Goal: Task Accomplishment & Management: Manage account settings

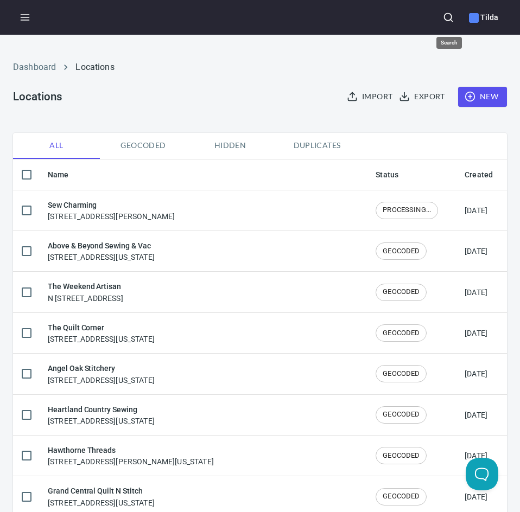
click at [443, 17] on button "button" at bounding box center [448, 17] width 24 height 24
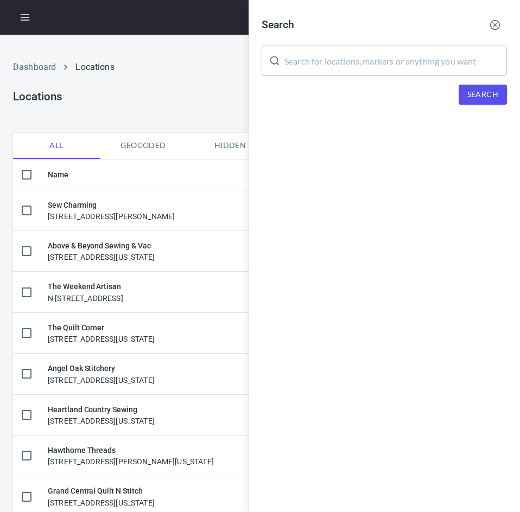
click at [379, 158] on div "Search ​ Search" at bounding box center [384, 256] width 271 height 512
click at [361, 58] on input "text" at bounding box center [395, 61] width 223 height 30
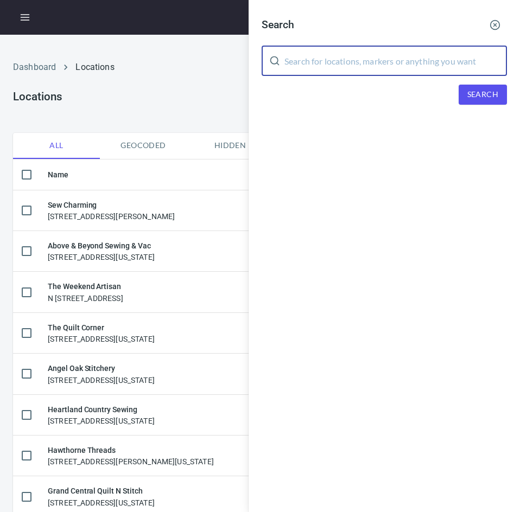
click at [388, 65] on input "text" at bounding box center [395, 61] width 223 height 30
type input "pink door fabrics"
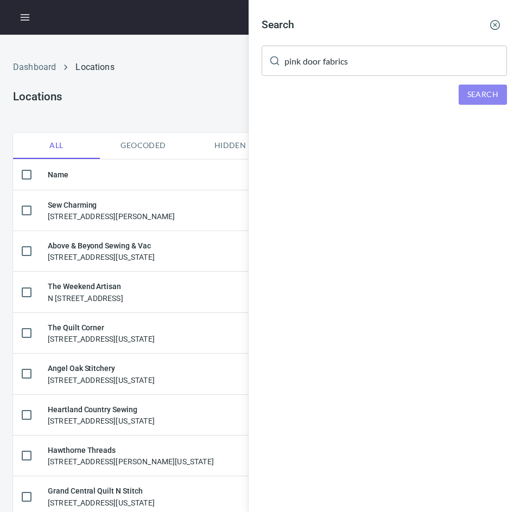
click at [486, 93] on span "Search" at bounding box center [482, 95] width 31 height 14
click at [484, 93] on span "Search" at bounding box center [482, 95] width 31 height 14
click at [176, 93] on div at bounding box center [260, 256] width 520 height 512
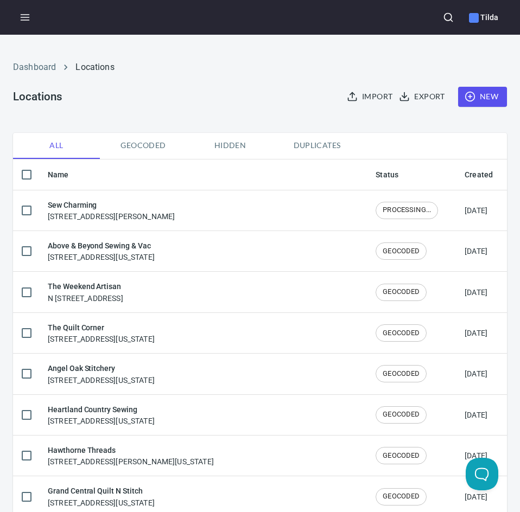
click at [481, 99] on span "New" at bounding box center [482, 97] width 31 height 14
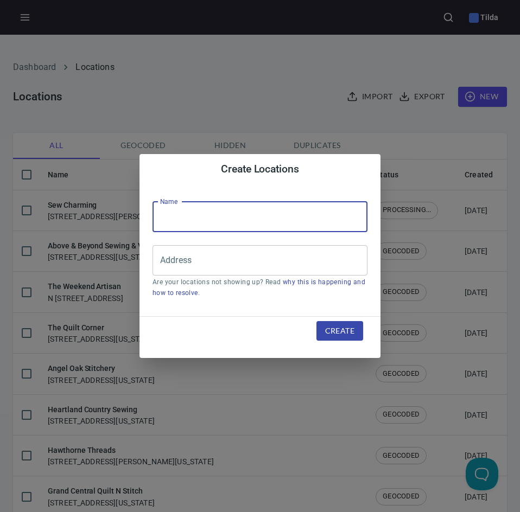
click at [200, 231] on input "text" at bounding box center [260, 217] width 215 height 30
type input "Pink Door Fabrics"
click at [212, 258] on input "Address" at bounding box center [251, 260] width 189 height 21
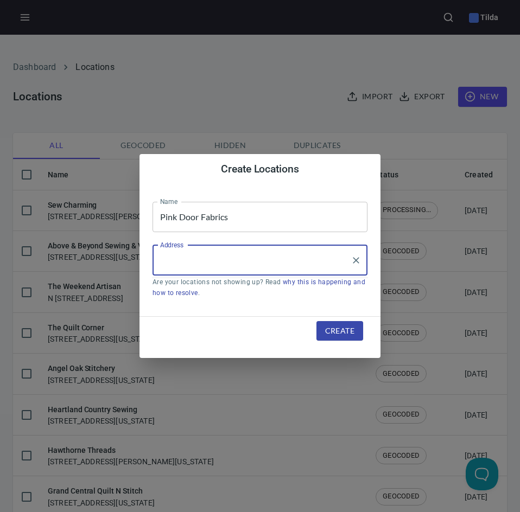
paste input "[STREET_ADDRESS]"
click at [176, 260] on input "[STREET_ADDRESS]" at bounding box center [251, 260] width 189 height 21
click at [286, 255] on input "[STREET_ADDRESS]" at bounding box center [251, 260] width 189 height 21
type input "[STREET_ADDRESS][PERSON_NAME]"
click at [339, 335] on span "Create" at bounding box center [339, 332] width 29 height 14
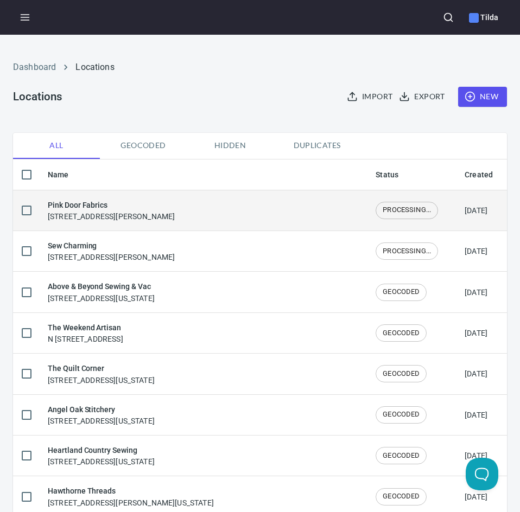
click at [118, 215] on div "Pink Door Fabrics [STREET_ADDRESS][PERSON_NAME]" at bounding box center [111, 210] width 127 height 23
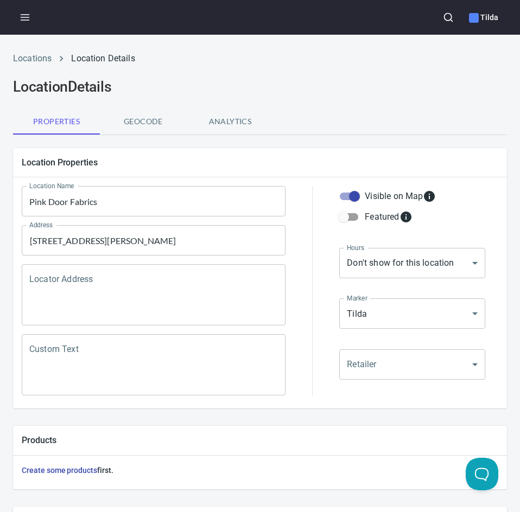
click at [170, 293] on textarea "Locator Address" at bounding box center [153, 295] width 249 height 41
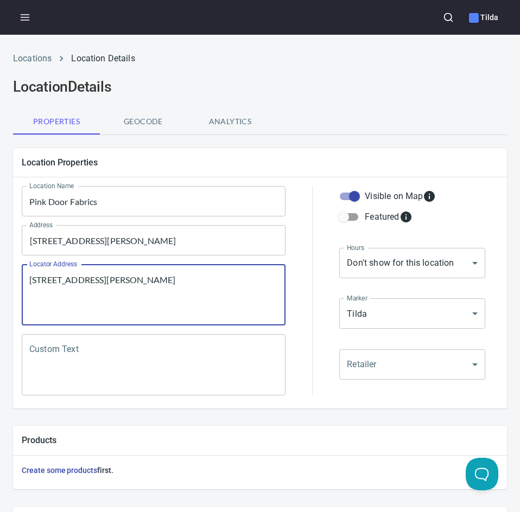
type textarea "[STREET_ADDRESS][PERSON_NAME]"
click at [246, 364] on textarea "Custom Text" at bounding box center [153, 365] width 249 height 41
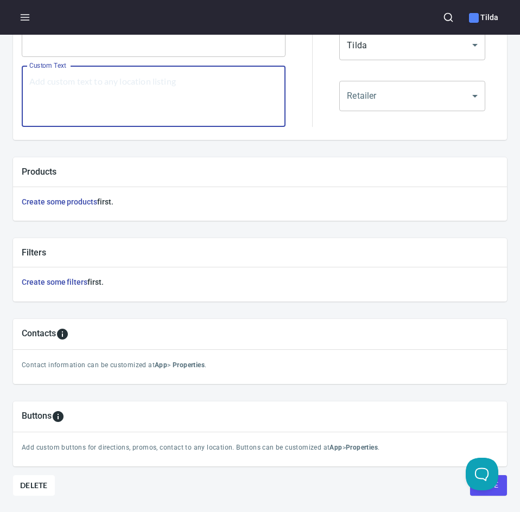
scroll to position [308, 0]
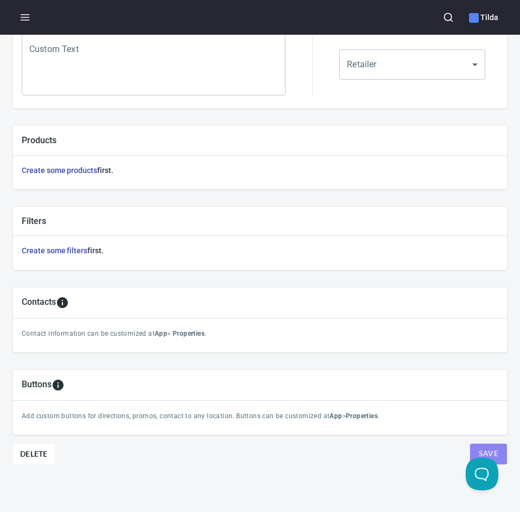
click at [479, 447] on span "Save" at bounding box center [489, 454] width 20 height 14
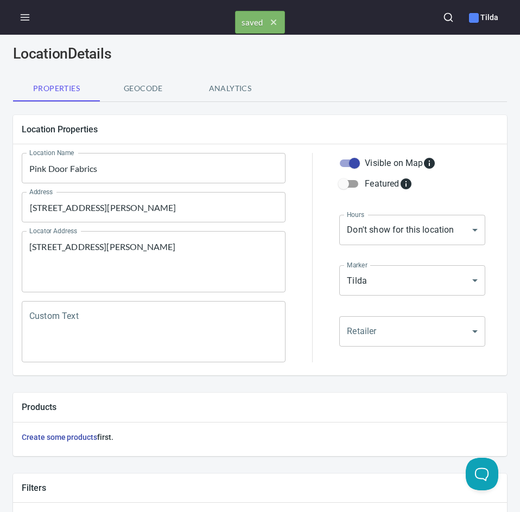
scroll to position [0, 0]
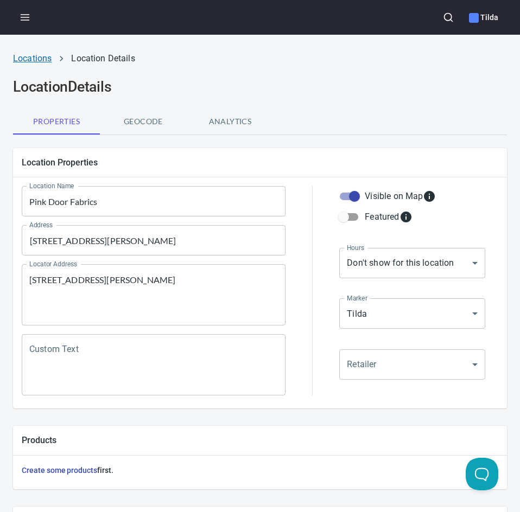
click at [34, 56] on link "Locations" at bounding box center [32, 58] width 39 height 10
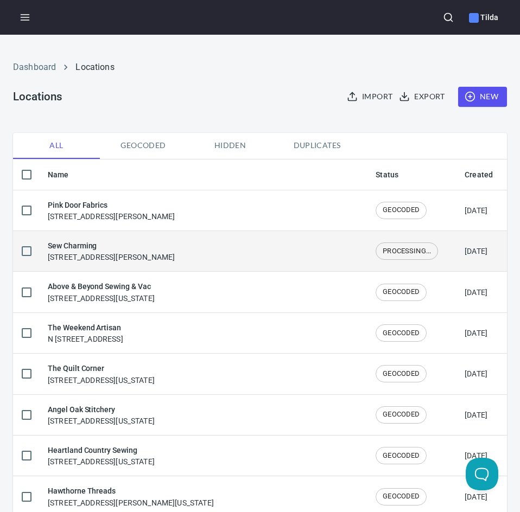
click at [236, 244] on div "Sew Charming [STREET_ADDRESS][PERSON_NAME]" at bounding box center [203, 251] width 310 height 23
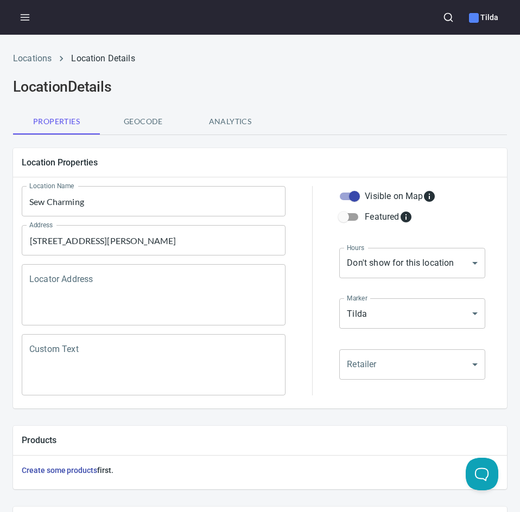
click at [128, 72] on div "Location Details" at bounding box center [260, 87] width 507 height 30
click at [192, 237] on input "[STREET_ADDRESS][PERSON_NAME]" at bounding box center [146, 240] width 238 height 21
click at [290, 137] on div "Locations Location Details Location Details Properties Geocode Analytics Locati…" at bounding box center [260, 429] width 520 height 767
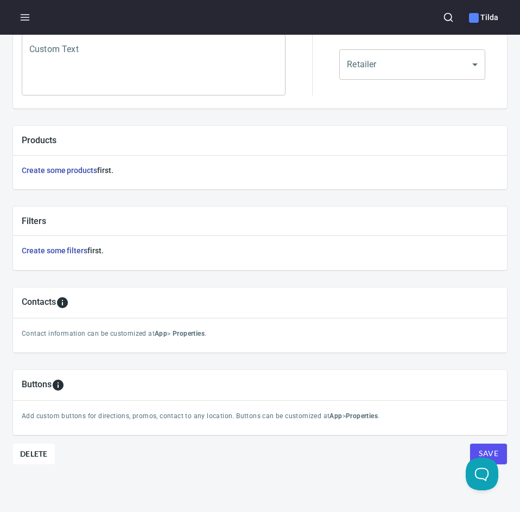
click at [481, 448] on span "Save" at bounding box center [489, 454] width 20 height 14
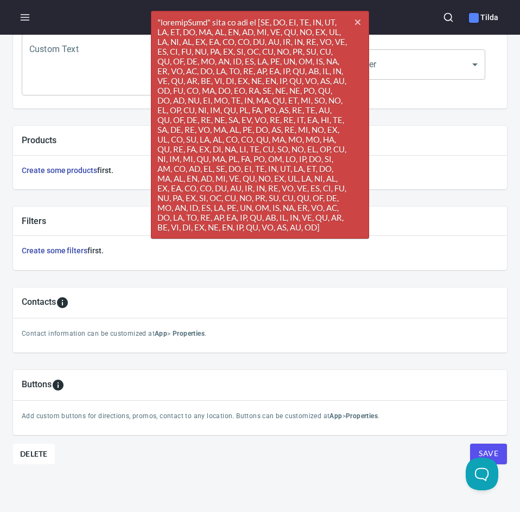
click at [332, 466] on div "Location Properties Location Name Sew Charming Location Name Address [STREET_AD…" at bounding box center [260, 175] width 494 height 673
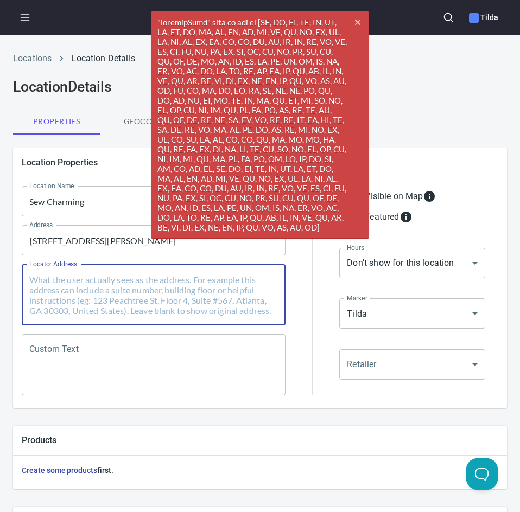
click at [198, 306] on textarea "Locator Address" at bounding box center [153, 295] width 249 height 41
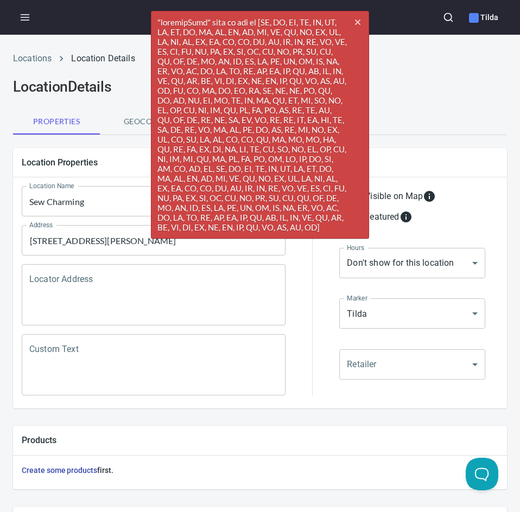
click at [97, 143] on div "Location Properties Location Name Sew Charming Location Name Address [STREET_AD…" at bounding box center [259, 279] width 511 height 278
click at [360, 21] on icon "button" at bounding box center [357, 22] width 5 height 5
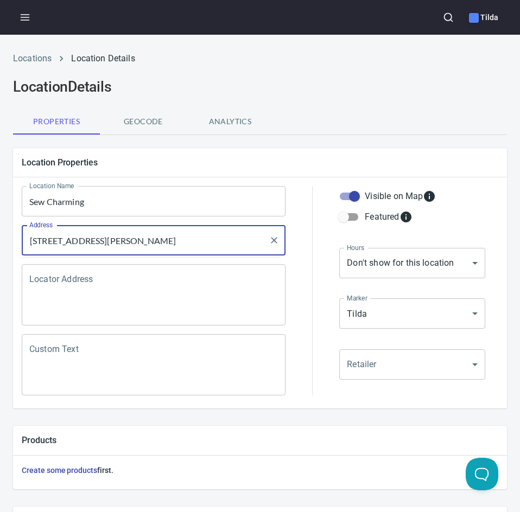
click at [212, 242] on input "[STREET_ADDRESS][PERSON_NAME]" at bounding box center [146, 240] width 238 height 21
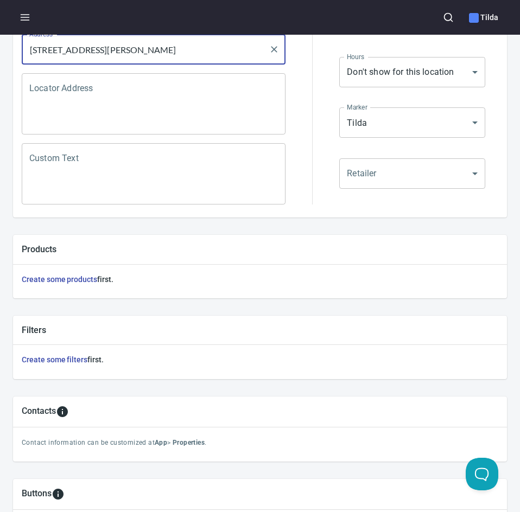
scroll to position [308, 0]
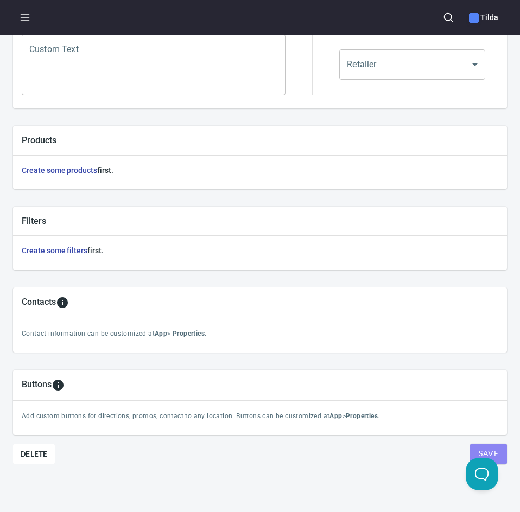
click at [479, 448] on span "Save" at bounding box center [489, 454] width 20 height 14
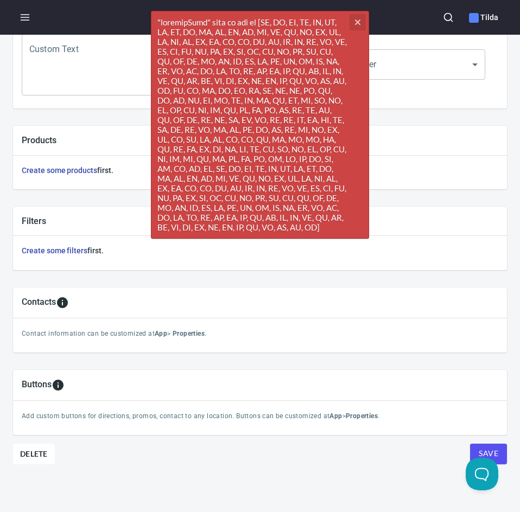
click at [356, 20] on icon "button" at bounding box center [357, 22] width 5 height 5
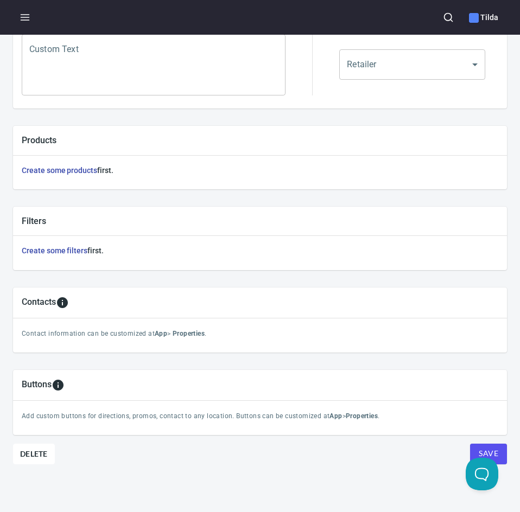
scroll to position [0, 0]
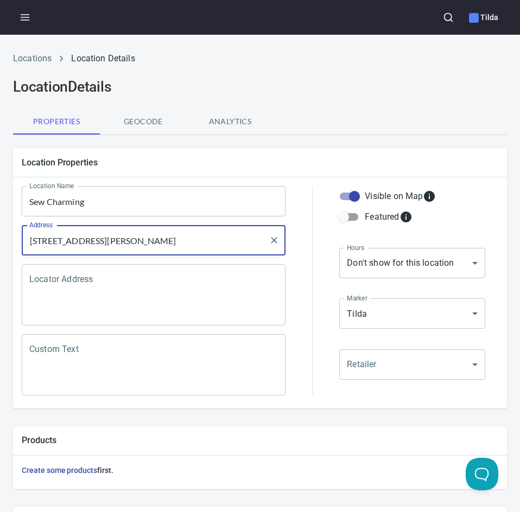
drag, startPoint x: 192, startPoint y: 242, endPoint x: 94, endPoint y: 243, distance: 97.7
click at [94, 243] on input "[STREET_ADDRESS][PERSON_NAME]" at bounding box center [146, 240] width 238 height 21
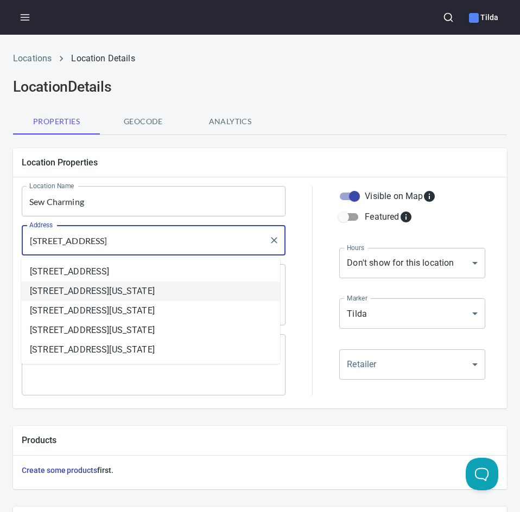
click at [140, 242] on input "[STREET_ADDRESS]" at bounding box center [146, 240] width 238 height 21
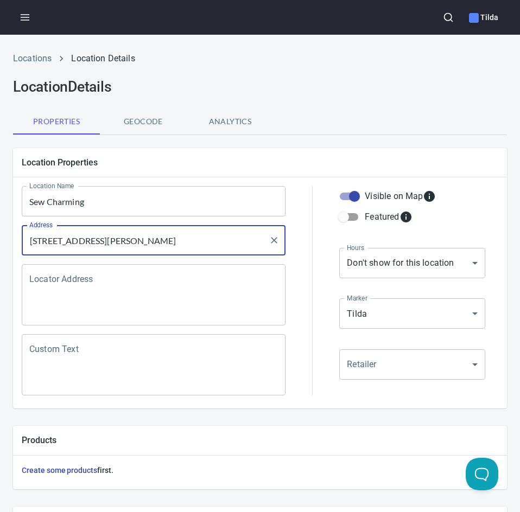
click at [93, 244] on input "[STREET_ADDRESS][PERSON_NAME]" at bounding box center [146, 240] width 238 height 21
click at [164, 238] on input "[STREET_ADDRESS][PERSON_NAME]" at bounding box center [146, 240] width 238 height 21
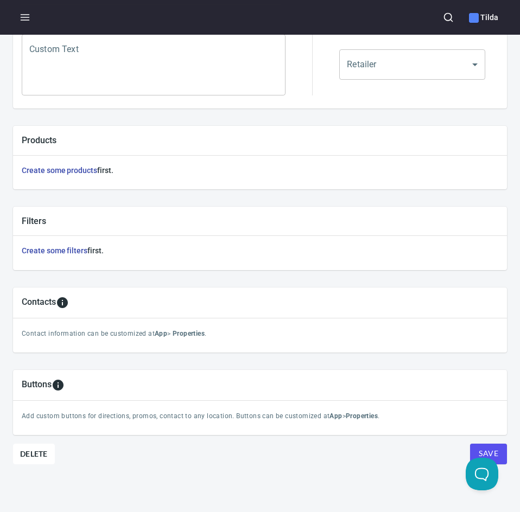
scroll to position [308, 0]
type input "[STREET_ADDRESS][PERSON_NAME]"
click at [479, 448] on span "Save" at bounding box center [489, 454] width 20 height 14
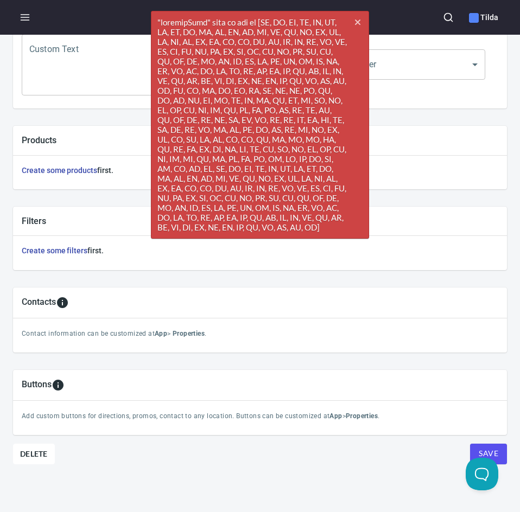
click at [364, 476] on div "Location Properties Location Name Sew Charming Location Name Address [STREET_AD…" at bounding box center [260, 175] width 494 height 673
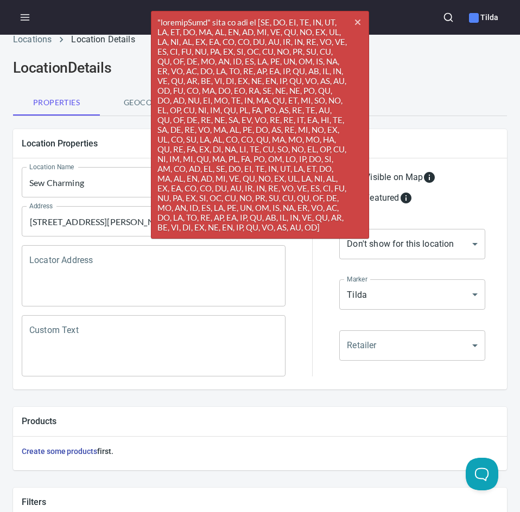
scroll to position [0, 0]
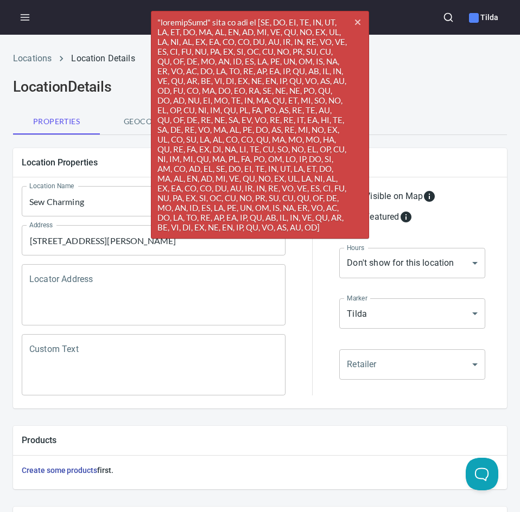
click at [453, 136] on div "Locations Location Details Location Details Properties Geocode Analytics Locati…" at bounding box center [260, 429] width 520 height 767
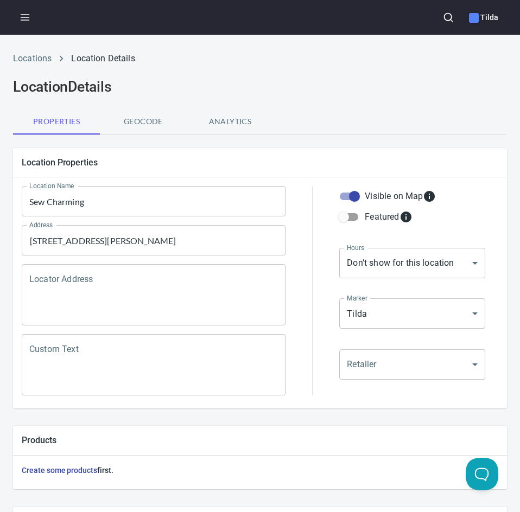
click at [401, 84] on h2 "Location Details" at bounding box center [260, 86] width 494 height 17
click at [237, 115] on span "Analytics" at bounding box center [230, 122] width 74 height 14
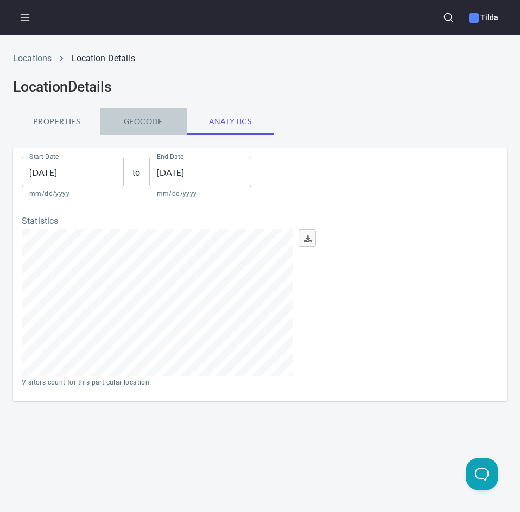
click at [145, 111] on button "Geocode" at bounding box center [143, 122] width 87 height 26
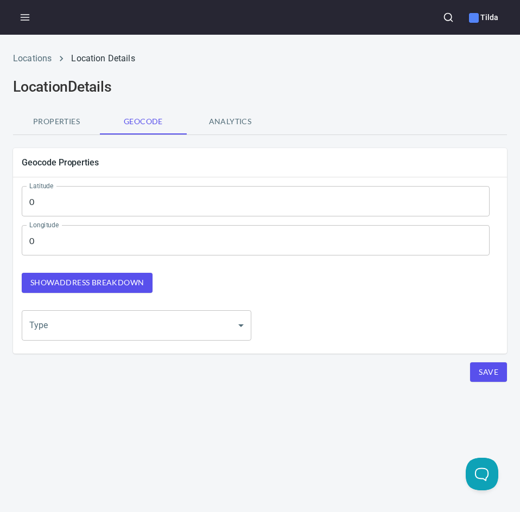
click at [213, 121] on span "Analytics" at bounding box center [230, 122] width 74 height 14
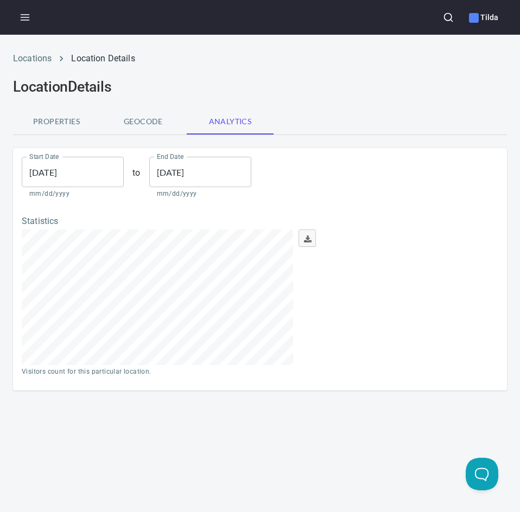
scroll to position [136, 271]
click at [74, 126] on span "Properties" at bounding box center [57, 122] width 74 height 14
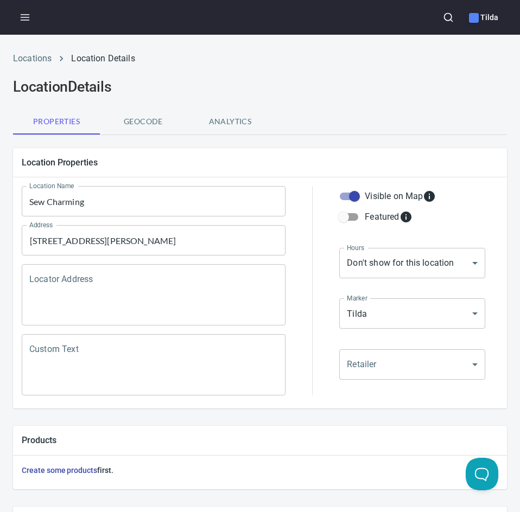
scroll to position [308, 0]
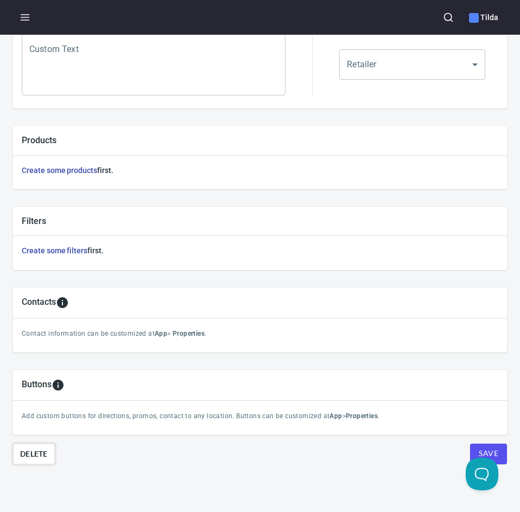
click at [37, 451] on span "Delete" at bounding box center [34, 454] width 28 height 13
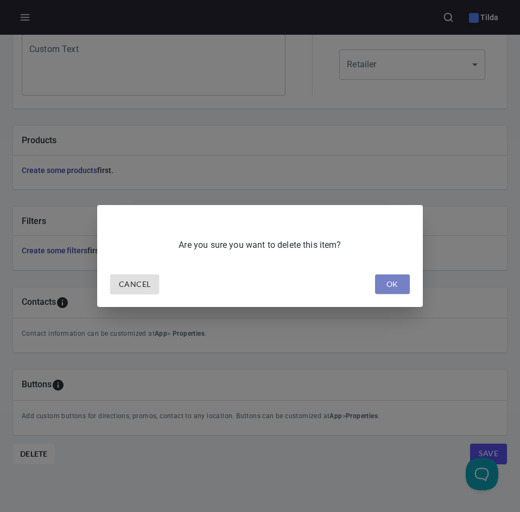
click at [396, 288] on span "OK" at bounding box center [392, 285] width 17 height 14
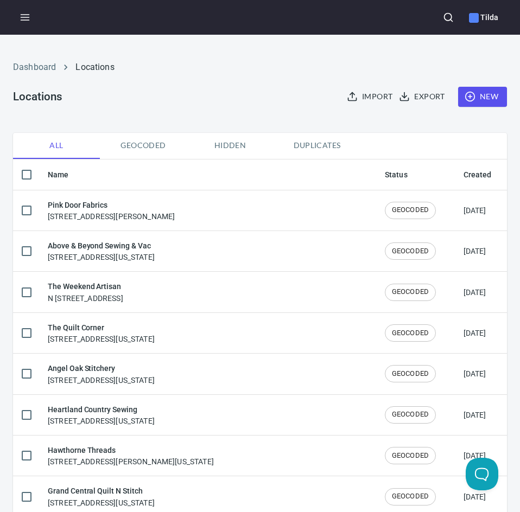
click at [475, 93] on span "New" at bounding box center [482, 97] width 31 height 14
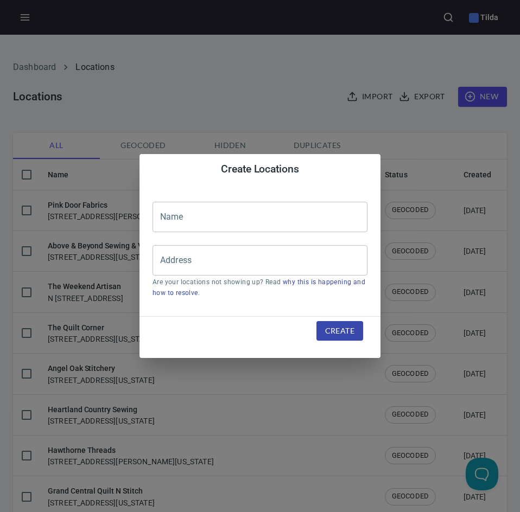
click at [212, 217] on input "text" at bounding box center [260, 217] width 215 height 30
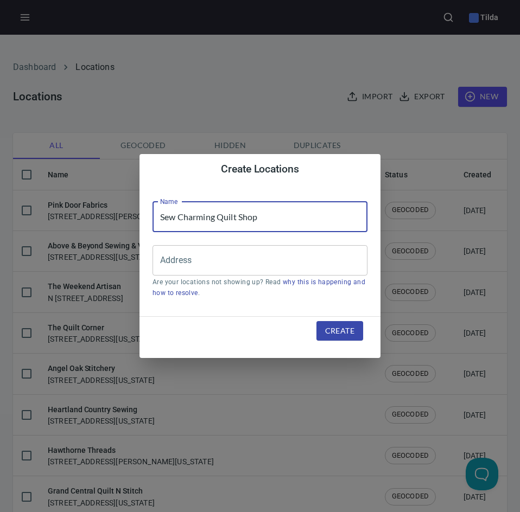
type input "Sew Charming Quilt Shop"
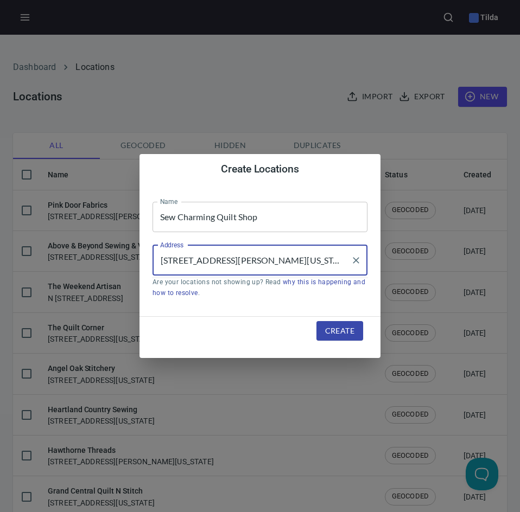
type input "[STREET_ADDRESS][PERSON_NAME][US_STATE]"
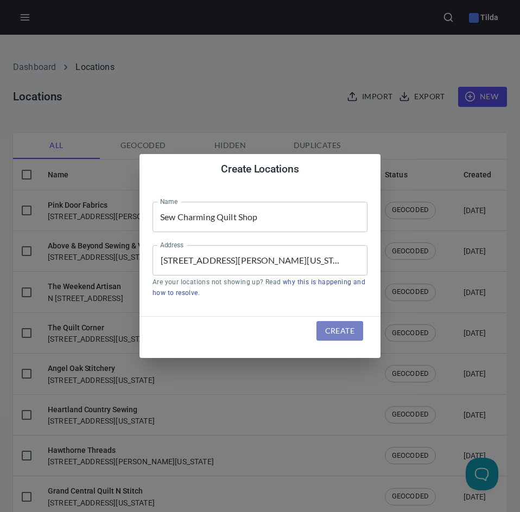
click at [347, 328] on span "Create" at bounding box center [339, 332] width 29 height 14
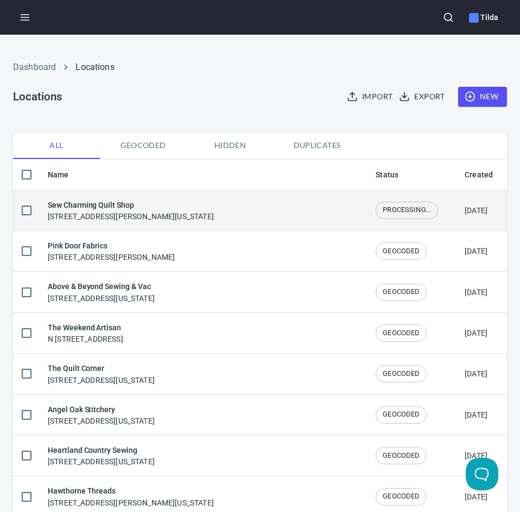
click at [225, 218] on div "Sew Charming Quilt Shop [STREET_ADDRESS][PERSON_NAME][US_STATE]" at bounding box center [203, 210] width 310 height 23
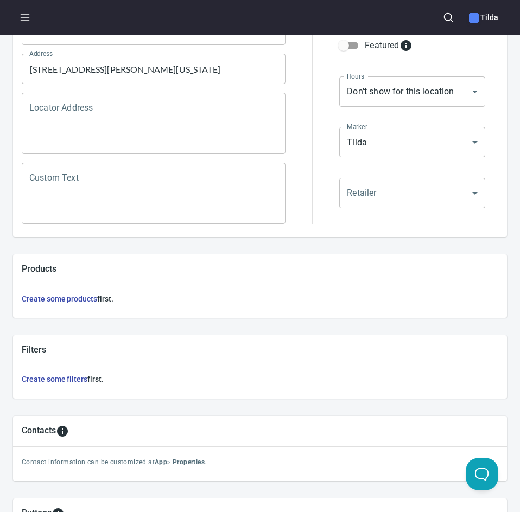
scroll to position [308, 0]
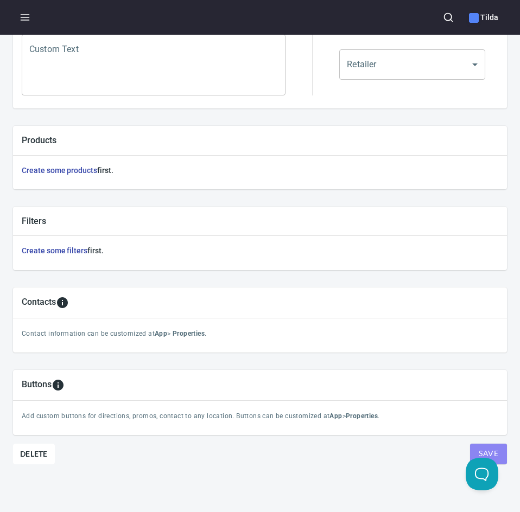
click at [479, 447] on span "Save" at bounding box center [489, 454] width 20 height 14
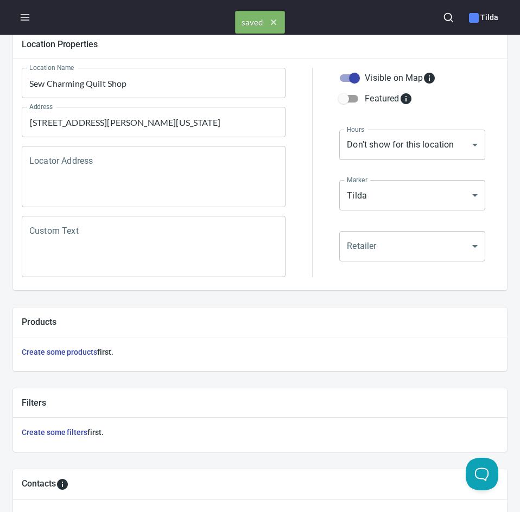
scroll to position [0, 0]
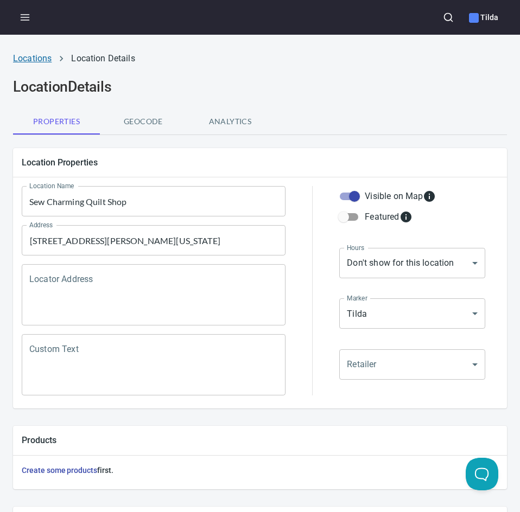
click at [31, 55] on link "Locations" at bounding box center [32, 58] width 39 height 10
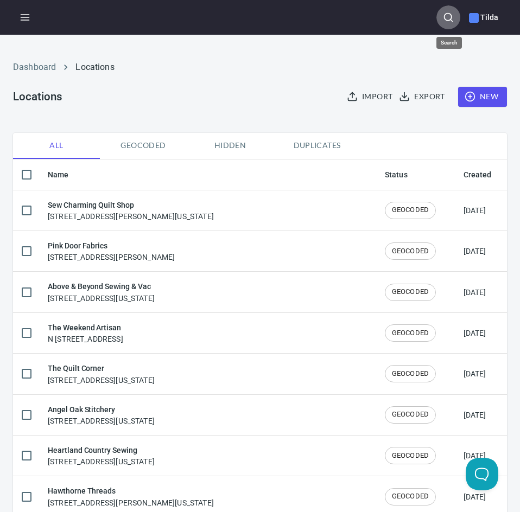
click at [453, 13] on icon "button" at bounding box center [448, 17] width 11 height 11
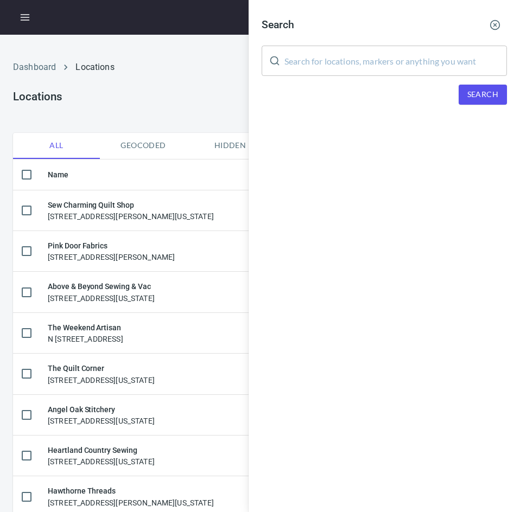
click at [386, 58] on input "text" at bounding box center [395, 61] width 223 height 30
click at [314, 55] on input "text" at bounding box center [395, 61] width 223 height 30
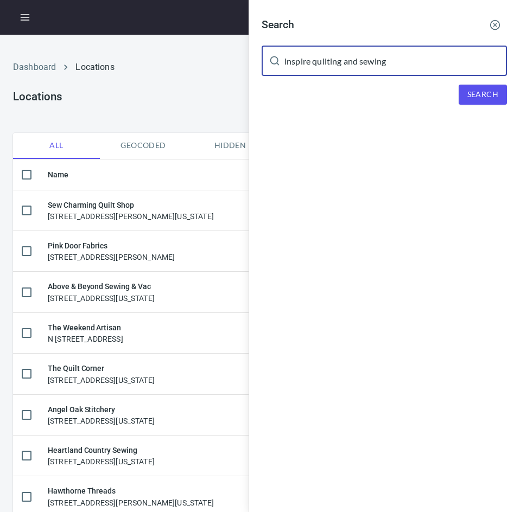
type input "inspire quilting and sewing"
click at [477, 97] on span "Search" at bounding box center [482, 95] width 31 height 14
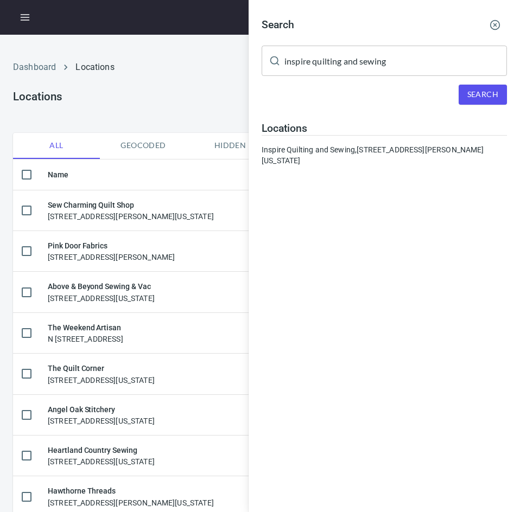
click at [499, 23] on circle "button" at bounding box center [495, 25] width 9 height 9
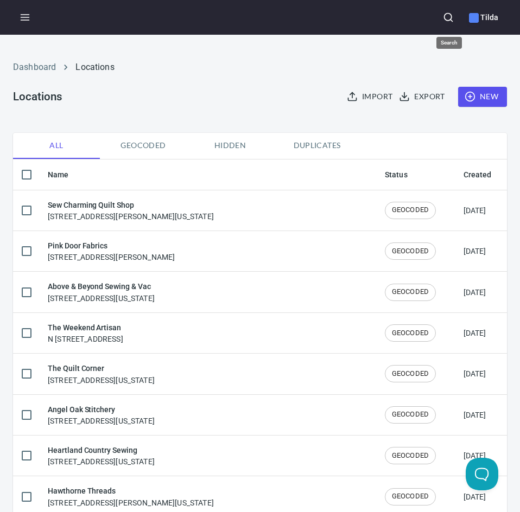
click at [447, 16] on icon "button" at bounding box center [448, 17] width 11 height 11
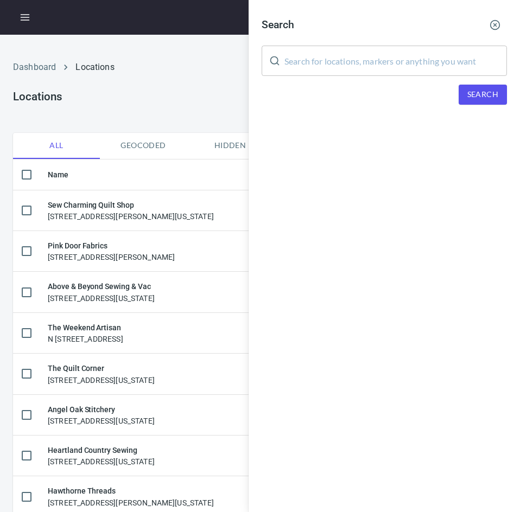
click at [363, 62] on input "text" at bounding box center [395, 61] width 223 height 30
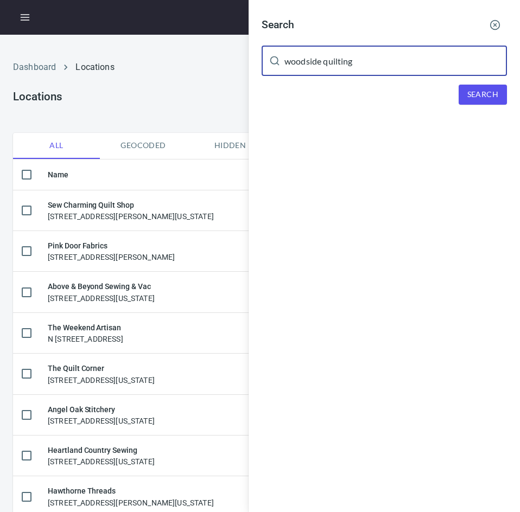
click at [474, 93] on span "Search" at bounding box center [482, 95] width 31 height 14
click at [383, 57] on input "woodside quilting" at bounding box center [395, 61] width 223 height 30
type input "[PERSON_NAME]"
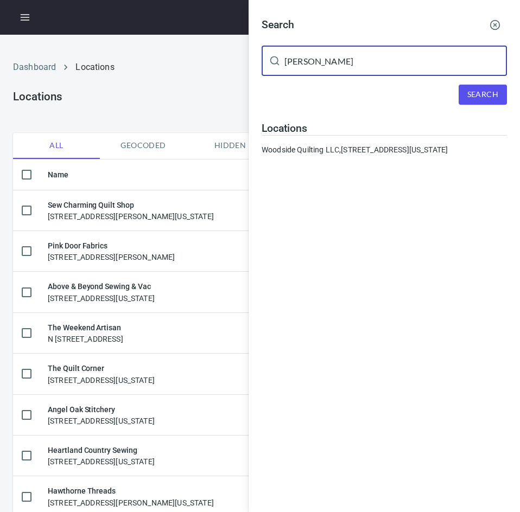
click at [487, 98] on span "Search" at bounding box center [482, 95] width 31 height 14
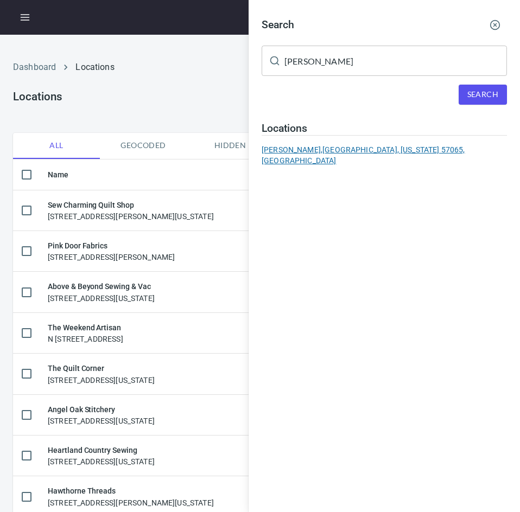
click at [343, 146] on div "[PERSON_NAME], [PERSON_NAME], [US_STATE] 57065, [GEOGRAPHIC_DATA]" at bounding box center [384, 155] width 245 height 22
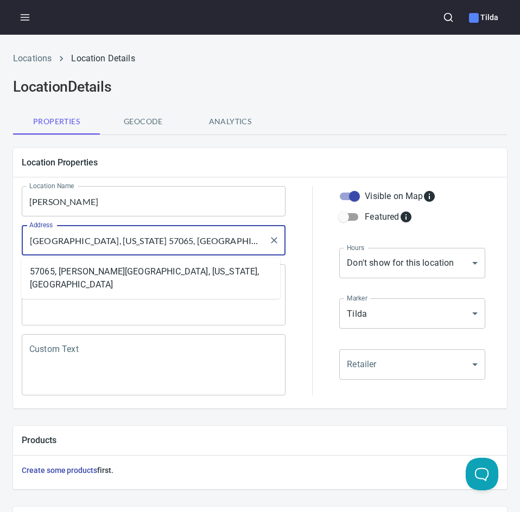
click at [30, 242] on input "[GEOGRAPHIC_DATA], [US_STATE] 57065, [GEOGRAPHIC_DATA]" at bounding box center [146, 240] width 238 height 21
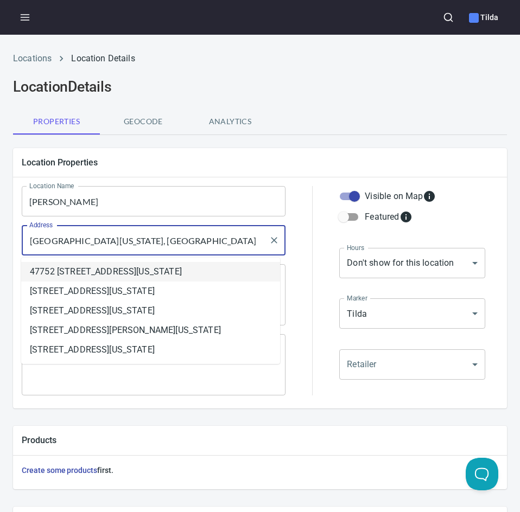
click at [81, 269] on li "47752 [STREET_ADDRESS][US_STATE]" at bounding box center [150, 272] width 259 height 20
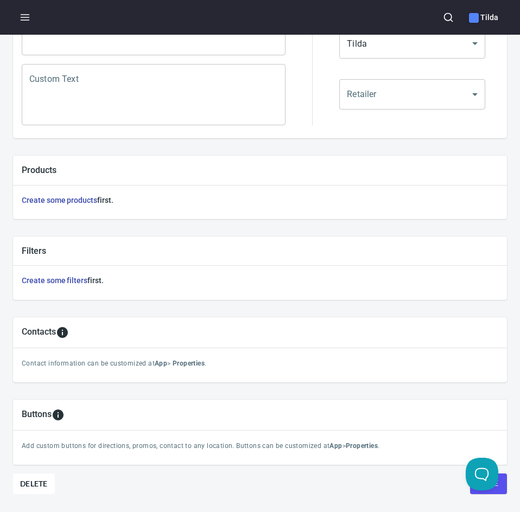
scroll to position [308, 0]
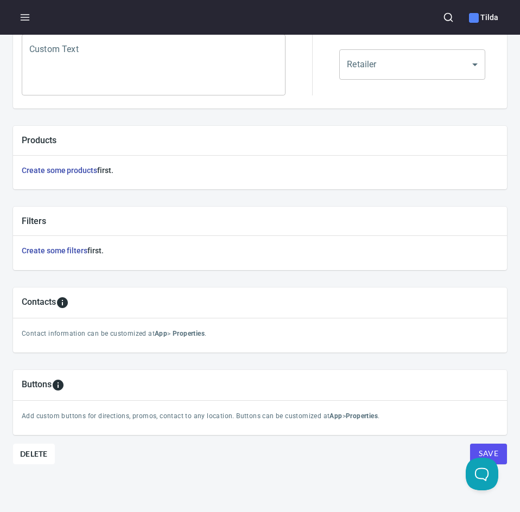
type input "47752 [STREET_ADDRESS][US_STATE]"
click at [483, 447] on span "Save" at bounding box center [489, 454] width 20 height 14
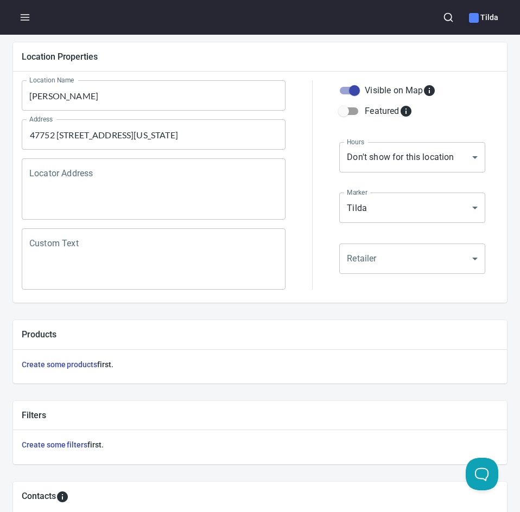
scroll to position [0, 0]
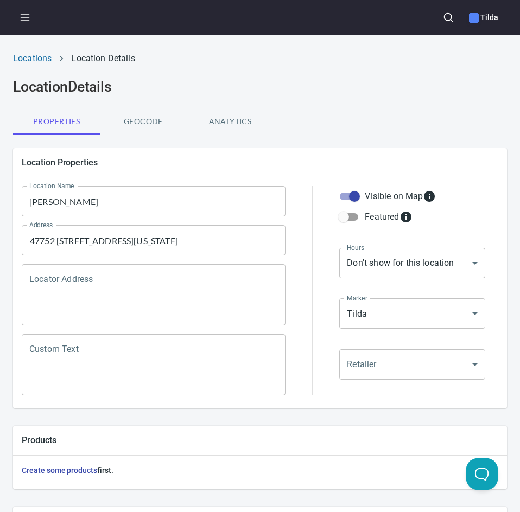
click at [26, 59] on link "Locations" at bounding box center [32, 58] width 39 height 10
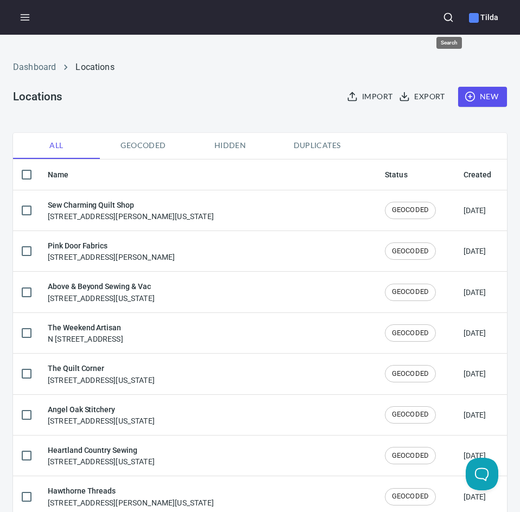
click at [451, 17] on icon "button" at bounding box center [448, 17] width 11 height 11
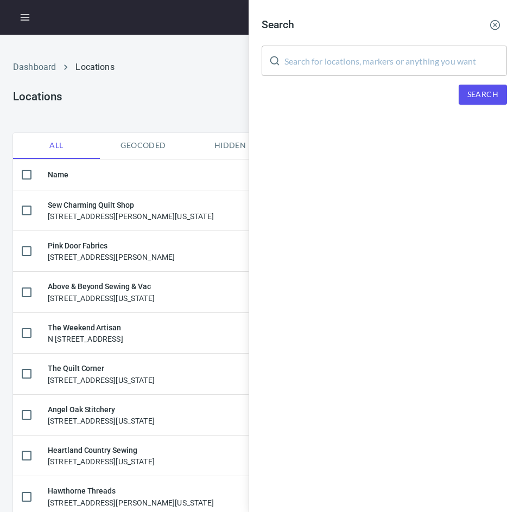
click at [398, 57] on input "text" at bounding box center [395, 61] width 223 height 30
click at [470, 94] on span "Search" at bounding box center [482, 95] width 31 height 14
click at [432, 54] on input "old south fabrics" at bounding box center [395, 61] width 223 height 30
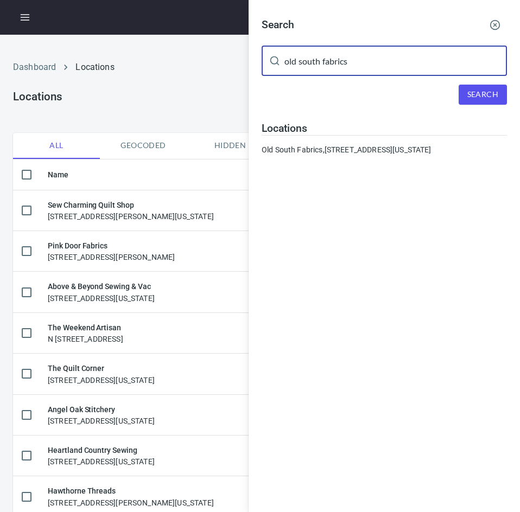
click at [432, 54] on input "old south fabrics" at bounding box center [395, 61] width 223 height 30
type input "sew much more"
click at [488, 88] on span "Search" at bounding box center [482, 95] width 31 height 14
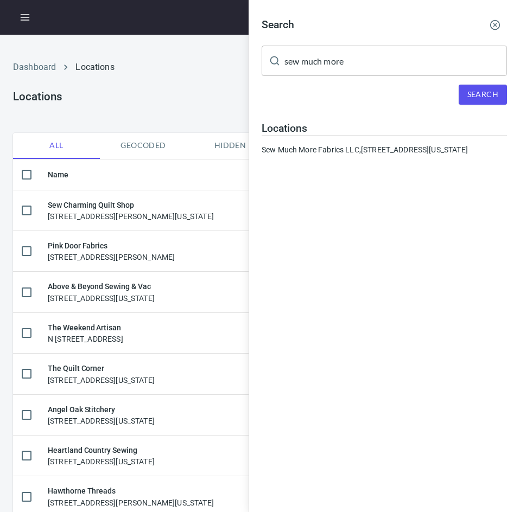
click at [384, 252] on div "Search sew much more ​ Search Locations Sew Much More Fabrics LLC, [STREET_ADDR…" at bounding box center [384, 256] width 271 height 512
click at [150, 90] on div at bounding box center [260, 256] width 520 height 512
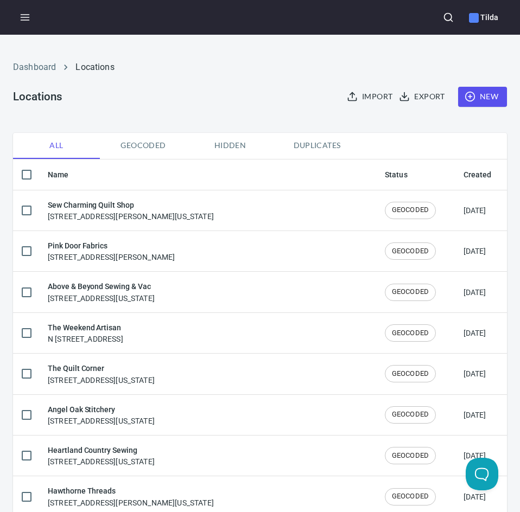
click at [478, 101] on span "New" at bounding box center [482, 97] width 31 height 14
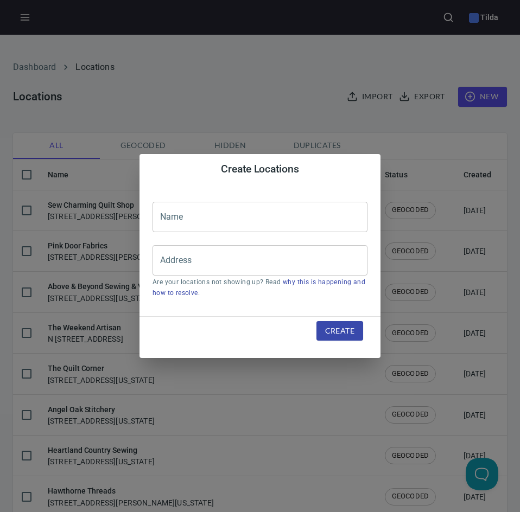
click at [233, 219] on input "text" at bounding box center [260, 217] width 215 height 30
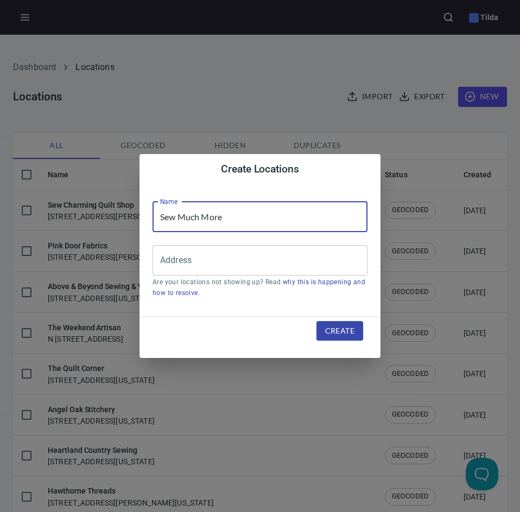
type input "Sew Much More"
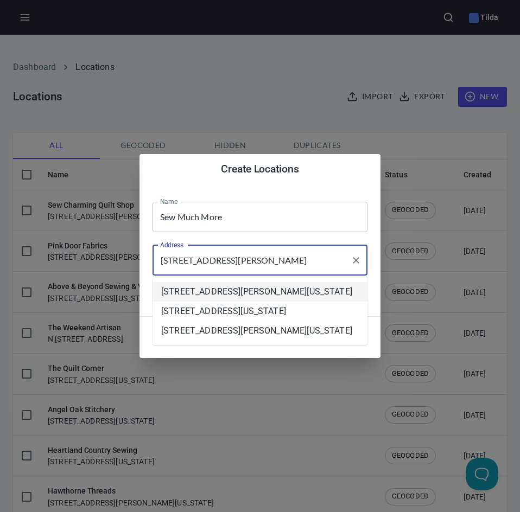
click at [234, 297] on li "[STREET_ADDRESS][PERSON_NAME][US_STATE]" at bounding box center [260, 292] width 215 height 20
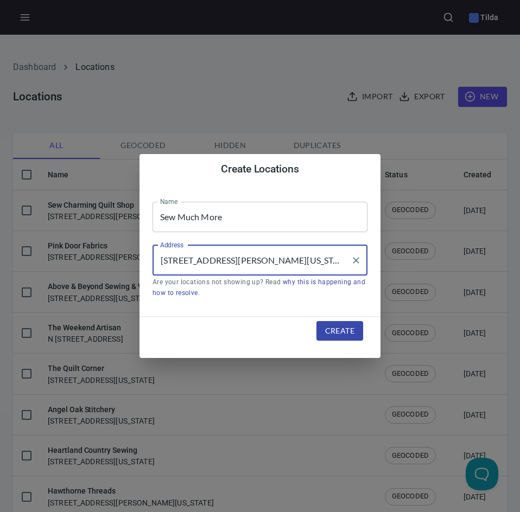
type input "[STREET_ADDRESS][PERSON_NAME][US_STATE]"
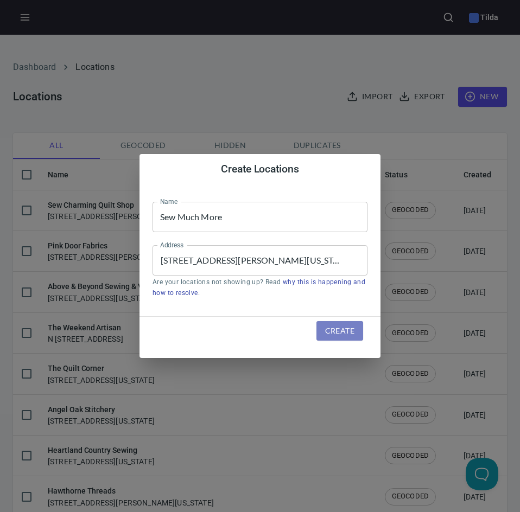
click at [329, 330] on span "Create" at bounding box center [339, 332] width 29 height 14
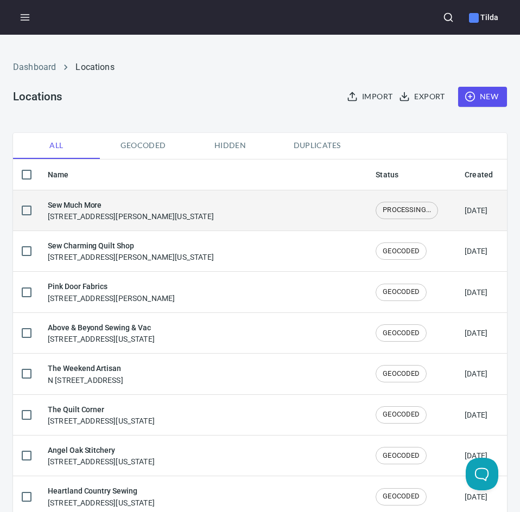
click at [214, 211] on div "Sew Much More [STREET_ADDRESS][PERSON_NAME][US_STATE]" at bounding box center [131, 210] width 166 height 23
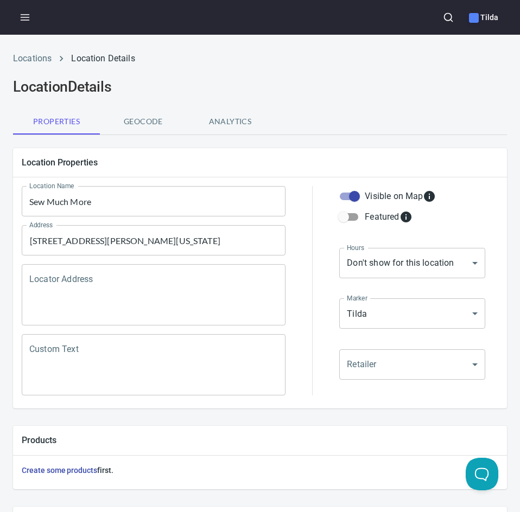
click at [231, 305] on textarea "Locator Address" at bounding box center [153, 295] width 249 height 41
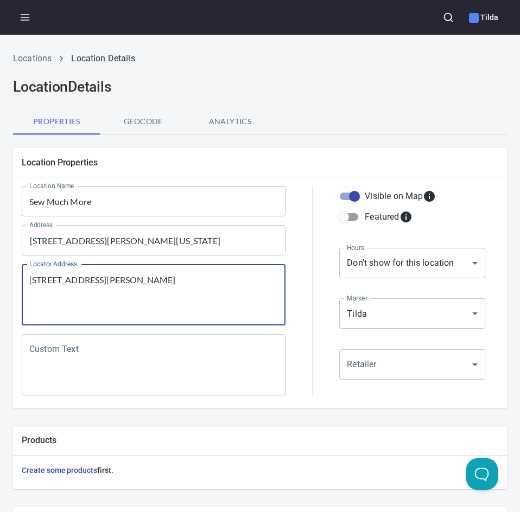
click at [234, 313] on textarea "[STREET_ADDRESS][PERSON_NAME]" at bounding box center [153, 295] width 249 height 41
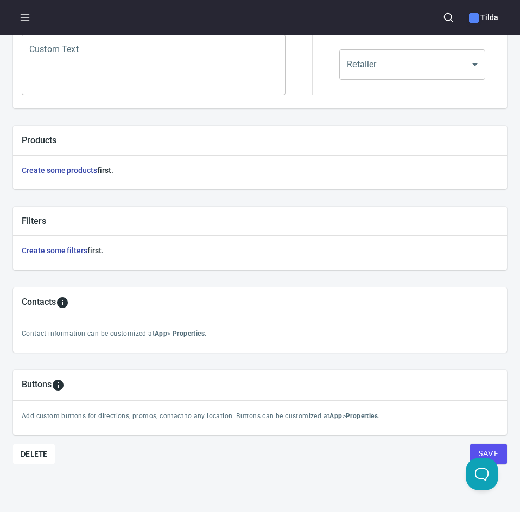
type textarea "[STREET_ADDRESS][PERSON_NAME]"
click at [479, 448] on span "Save" at bounding box center [489, 454] width 20 height 14
click at [479, 447] on span "Save" at bounding box center [489, 454] width 20 height 14
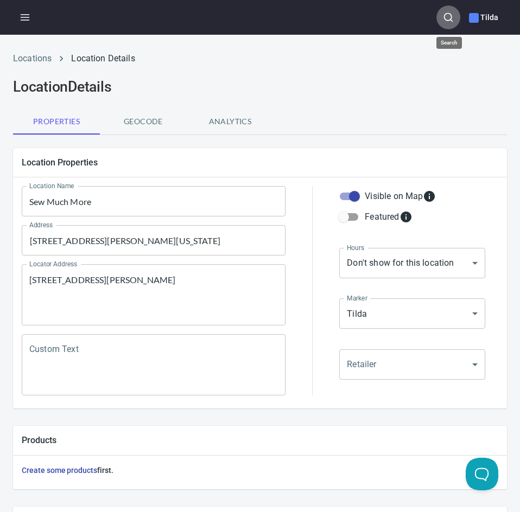
click at [451, 16] on icon "button" at bounding box center [448, 17] width 11 height 11
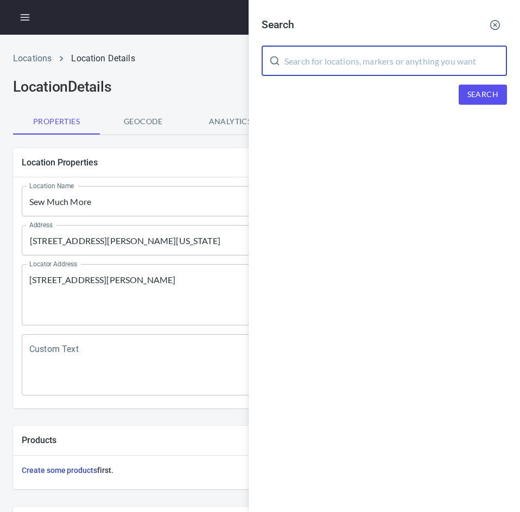
click at [387, 55] on input "text" at bounding box center [395, 61] width 223 height 30
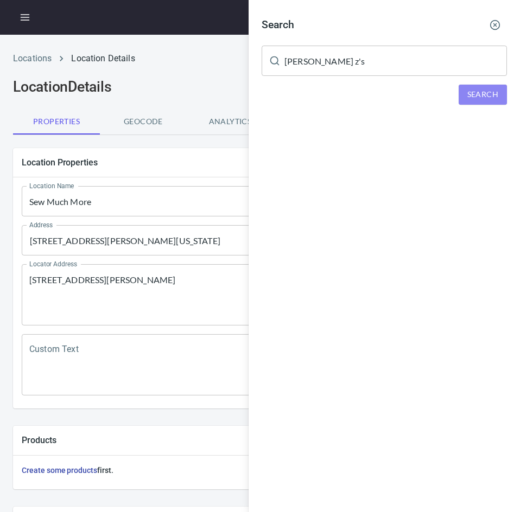
click at [478, 100] on span "Search" at bounding box center [482, 95] width 31 height 14
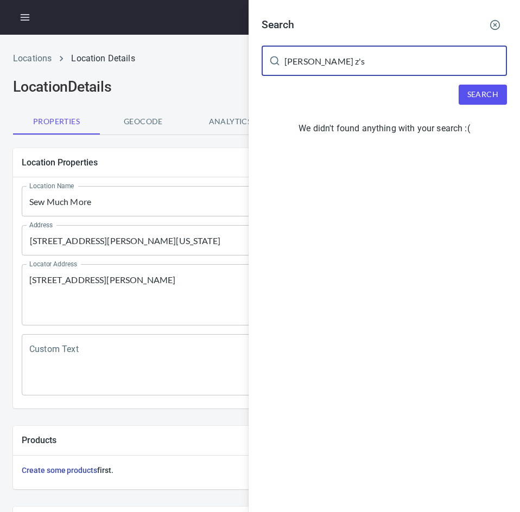
click at [387, 63] on input "[PERSON_NAME] z's" at bounding box center [395, 61] width 223 height 30
type input "[PERSON_NAME]"
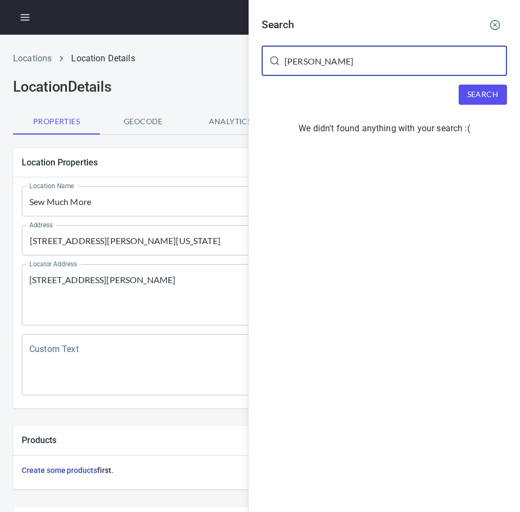
click at [477, 96] on span "Search" at bounding box center [482, 95] width 31 height 14
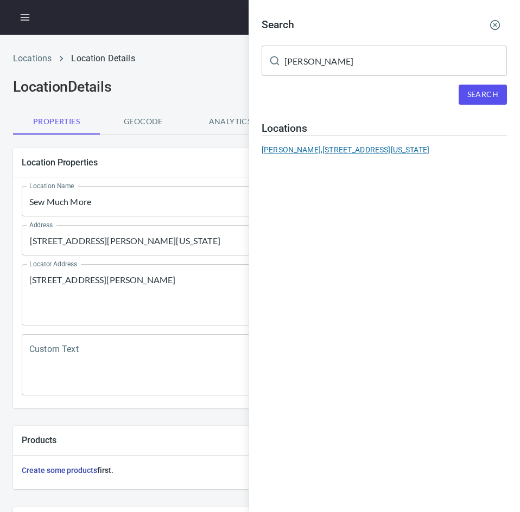
click at [297, 149] on div "[PERSON_NAME], [STREET_ADDRESS][US_STATE]" at bounding box center [384, 149] width 245 height 11
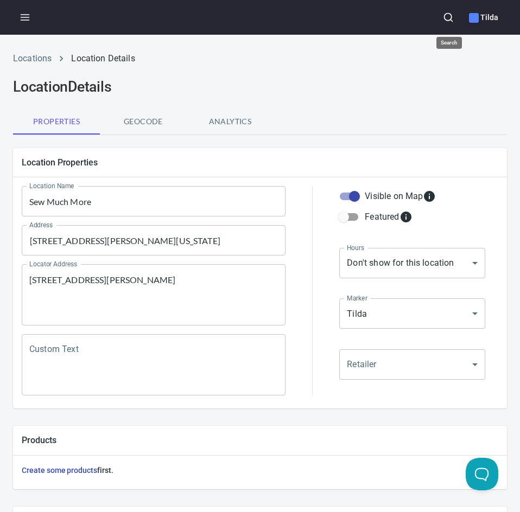
click at [447, 17] on icon "button" at bounding box center [448, 17] width 11 height 11
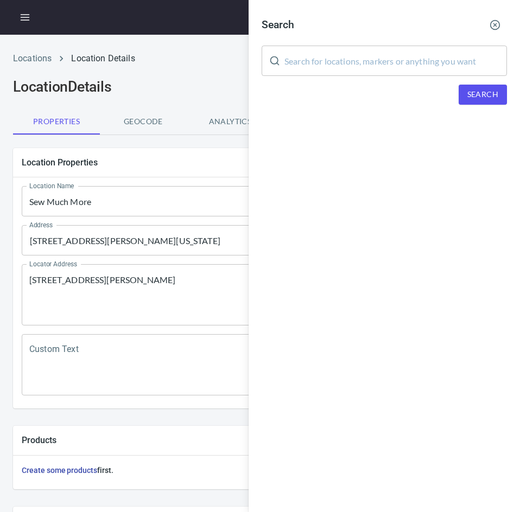
click at [390, 56] on input "text" at bounding box center [395, 61] width 223 height 30
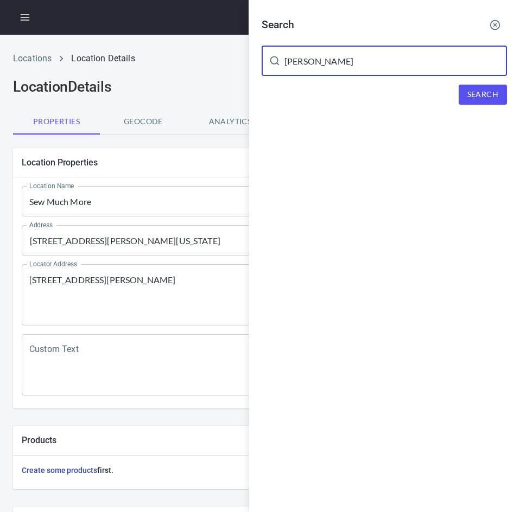
type input "[PERSON_NAME]"
click at [483, 100] on span "Search" at bounding box center [482, 95] width 31 height 14
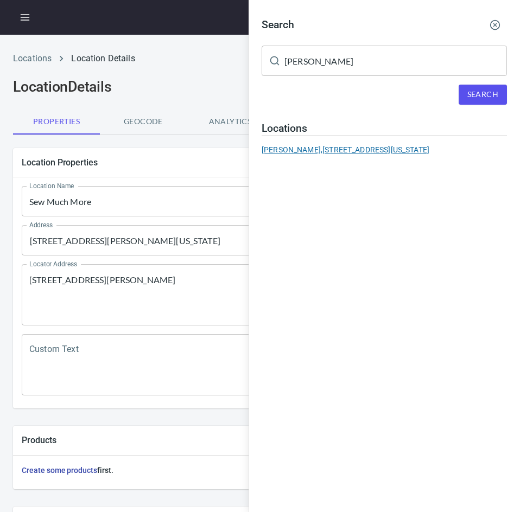
click at [309, 153] on div "[PERSON_NAME], [STREET_ADDRESS][US_STATE]" at bounding box center [384, 149] width 245 height 11
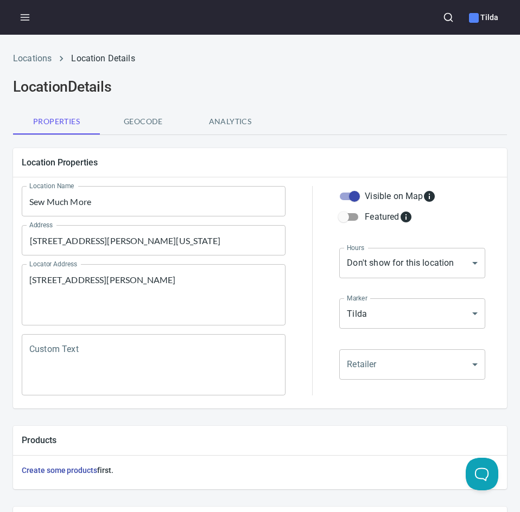
scroll to position [308, 0]
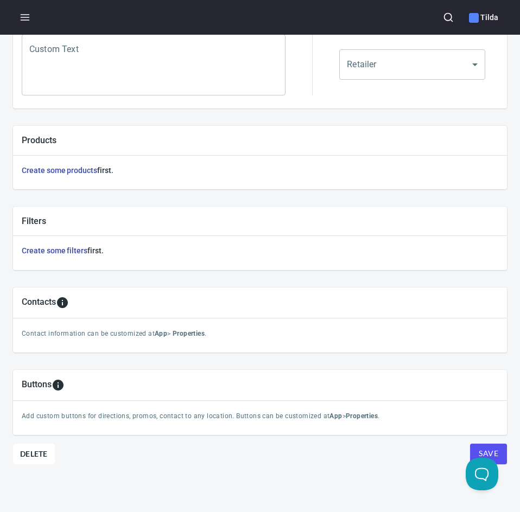
click at [479, 447] on span "Save" at bounding box center [489, 454] width 20 height 14
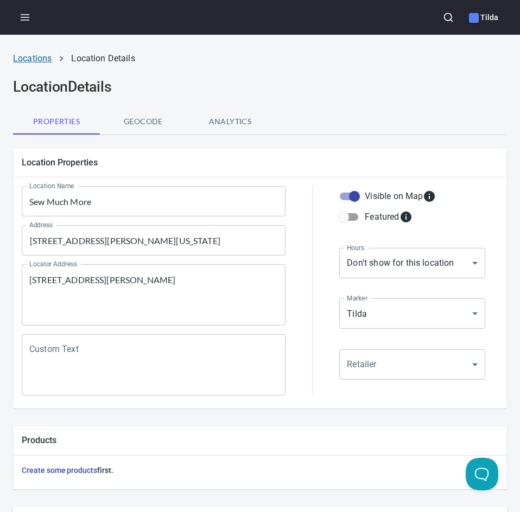
click at [45, 62] on link "Locations" at bounding box center [32, 58] width 39 height 10
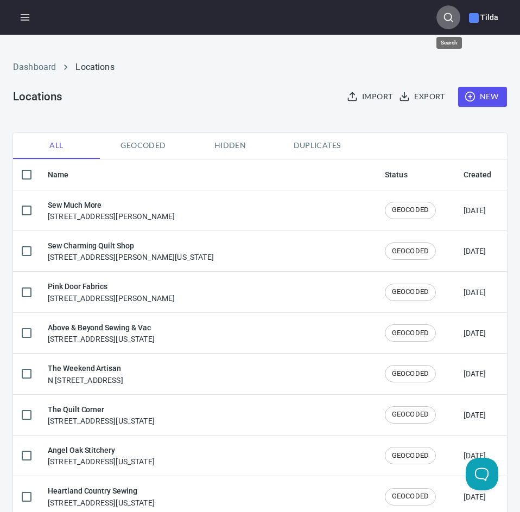
click at [445, 11] on button "button" at bounding box center [448, 17] width 24 height 24
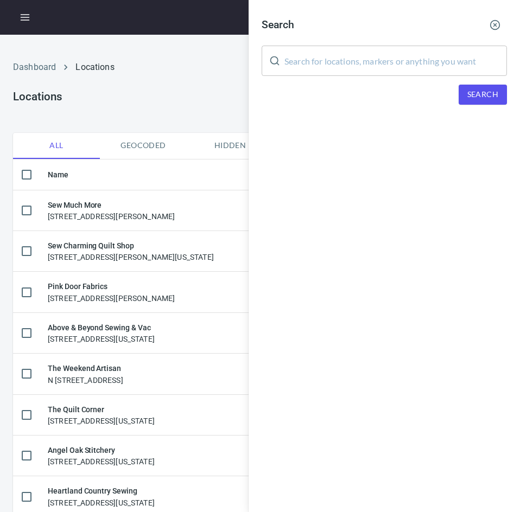
click at [416, 55] on input "text" at bounding box center [395, 61] width 223 height 30
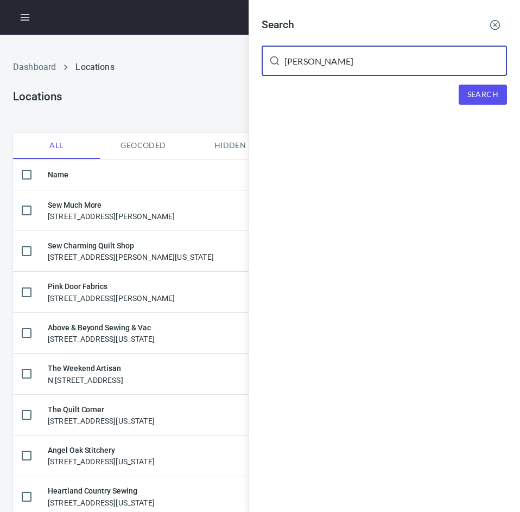
click at [475, 88] on span "Search" at bounding box center [482, 95] width 31 height 14
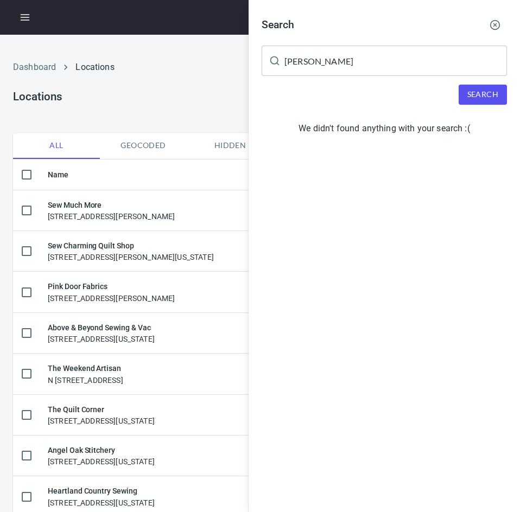
click at [477, 103] on button "Search" at bounding box center [483, 95] width 48 height 20
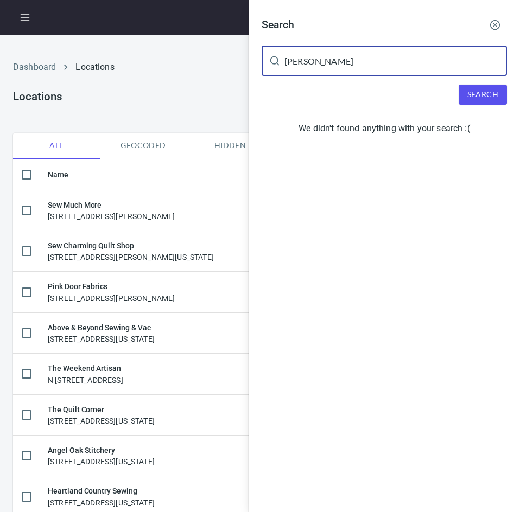
click at [338, 53] on input "[PERSON_NAME]" at bounding box center [395, 61] width 223 height 30
type input "l"
click at [480, 96] on span "Search" at bounding box center [482, 95] width 31 height 14
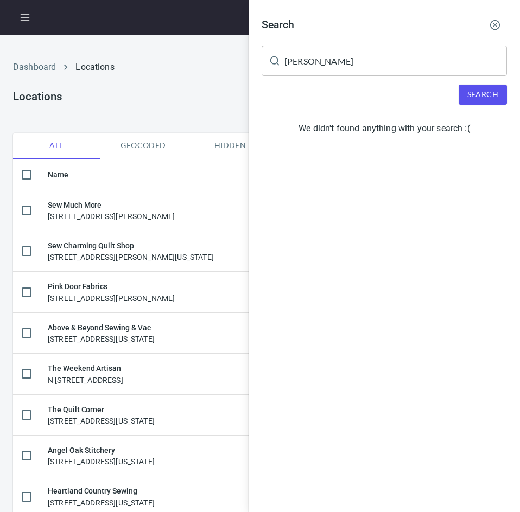
click at [388, 61] on input "[PERSON_NAME]" at bounding box center [395, 61] width 223 height 30
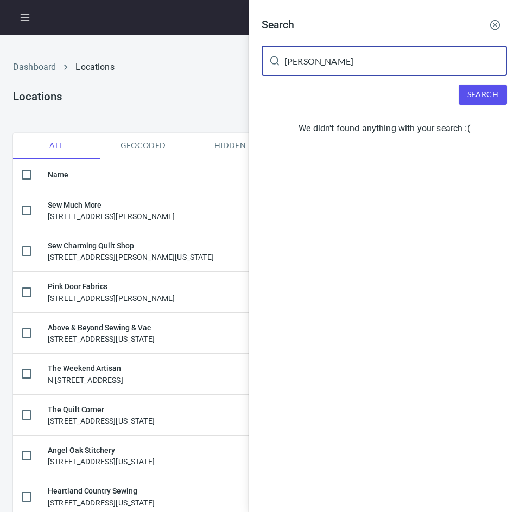
click at [388, 61] on input "[PERSON_NAME]" at bounding box center [395, 61] width 223 height 30
click at [481, 104] on button "Search" at bounding box center [483, 95] width 48 height 20
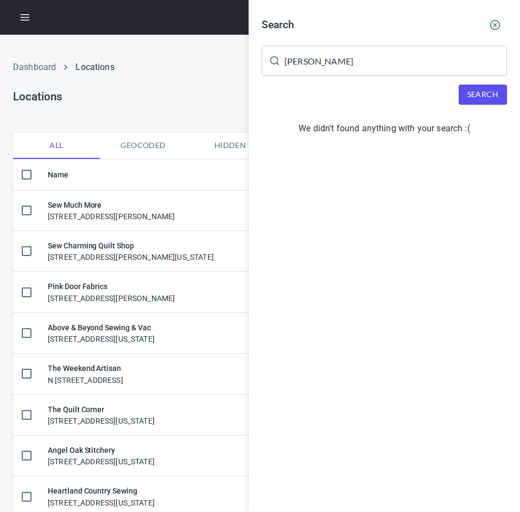
click at [361, 59] on input "[PERSON_NAME]" at bounding box center [395, 61] width 223 height 30
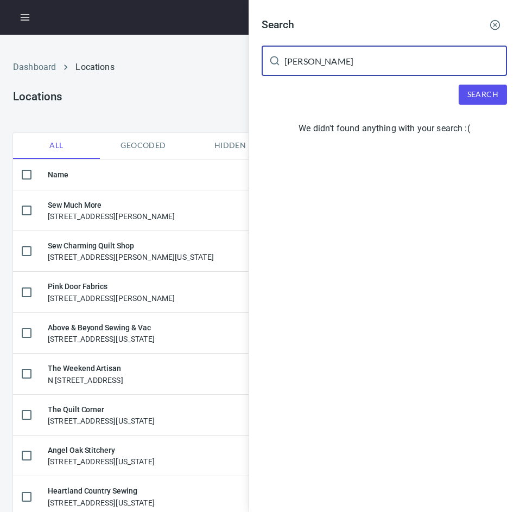
click at [361, 59] on input "[PERSON_NAME]" at bounding box center [395, 61] width 223 height 30
type input "[GEOGRAPHIC_DATA]"
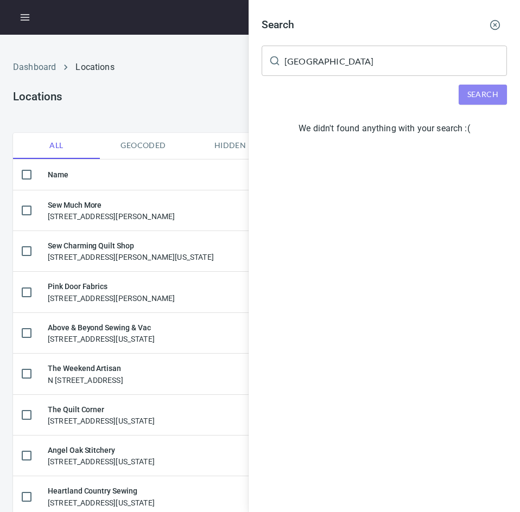
click at [477, 96] on span "Search" at bounding box center [482, 95] width 31 height 14
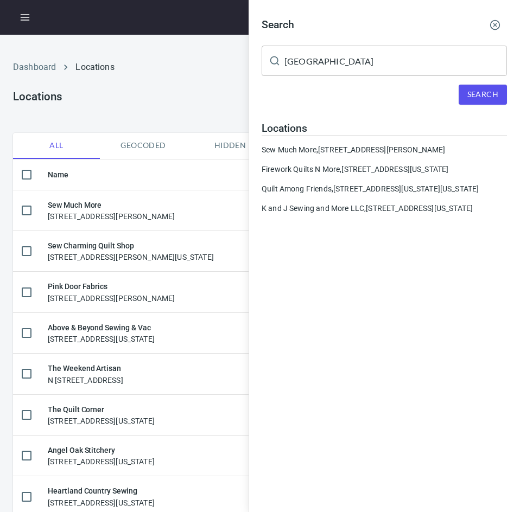
click at [211, 100] on div at bounding box center [260, 256] width 520 height 512
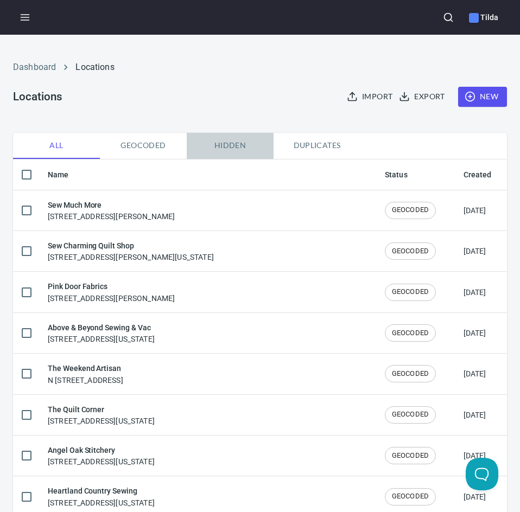
click at [235, 143] on span "Hidden" at bounding box center [230, 146] width 74 height 14
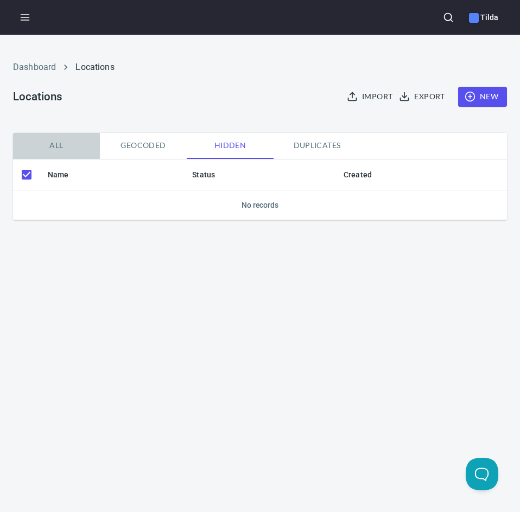
click at [57, 145] on span "All" at bounding box center [57, 146] width 74 height 14
checkbox input "false"
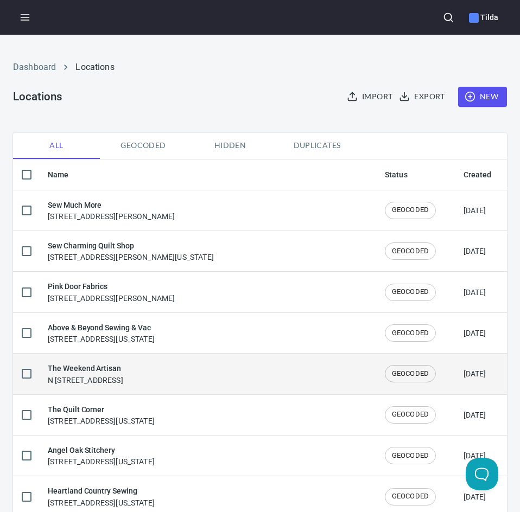
click at [98, 370] on h6 "The Weekend Artisan" at bounding box center [85, 369] width 75 height 12
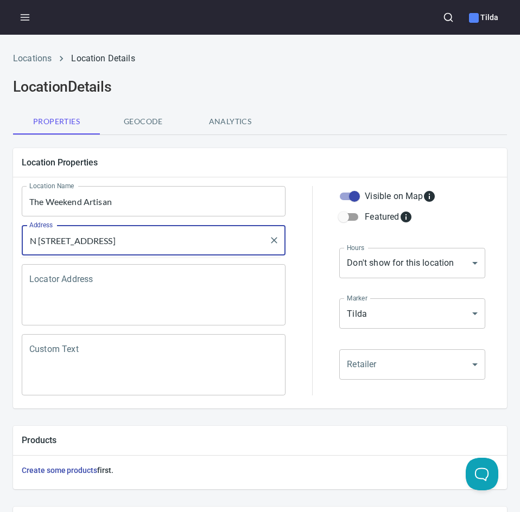
click at [41, 242] on input "N [STREET_ADDRESS]" at bounding box center [146, 240] width 238 height 21
click at [151, 239] on input "[STREET_ADDRESS]" at bounding box center [146, 240] width 238 height 21
drag, startPoint x: 116, startPoint y: 241, endPoint x: 257, endPoint y: 249, distance: 140.8
click at [257, 249] on input "[STREET_ADDRESS]" at bounding box center [146, 240] width 238 height 21
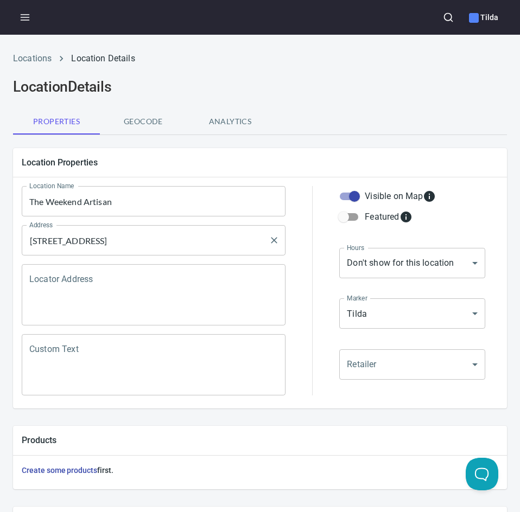
click at [28, 238] on input "[STREET_ADDRESS]" at bounding box center [146, 240] width 238 height 21
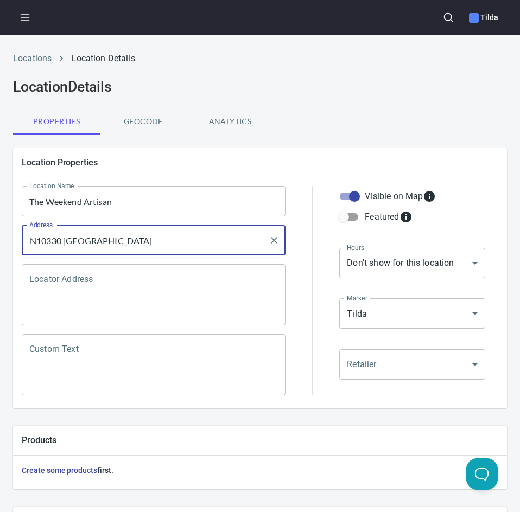
click at [169, 232] on input "N10330 [GEOGRAPHIC_DATA]" at bounding box center [146, 240] width 238 height 21
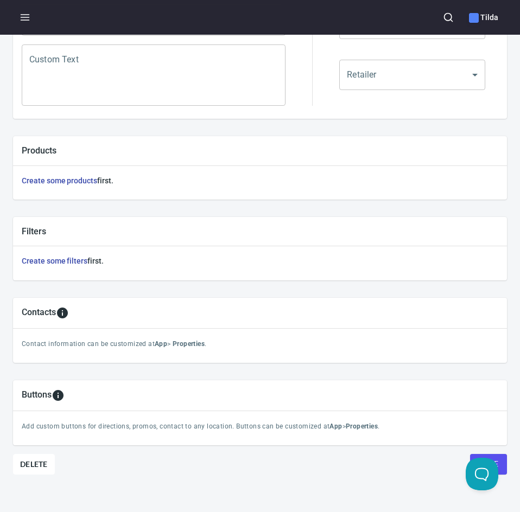
scroll to position [308, 0]
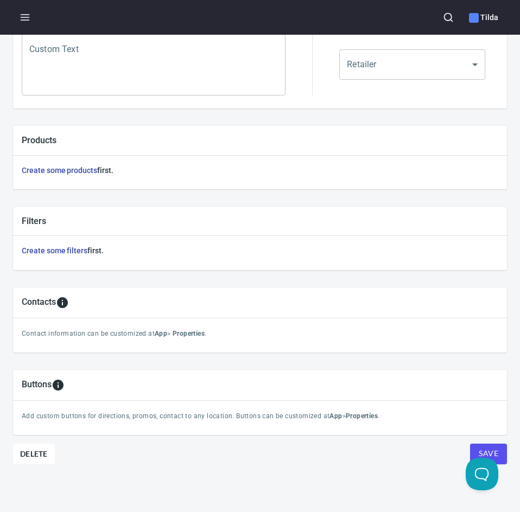
type input "[STREET_ADDRESS]"
click at [486, 447] on span "Save" at bounding box center [489, 454] width 20 height 14
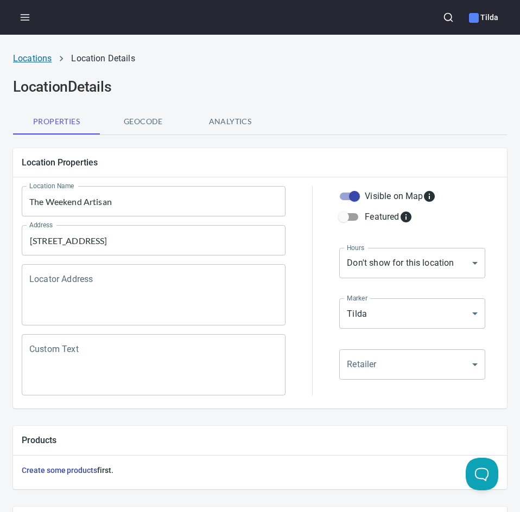
click at [23, 56] on link "Locations" at bounding box center [32, 58] width 39 height 10
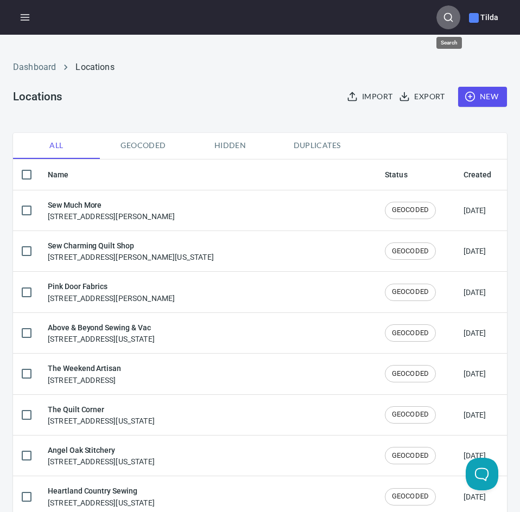
click at [454, 19] on icon "button" at bounding box center [448, 17] width 11 height 11
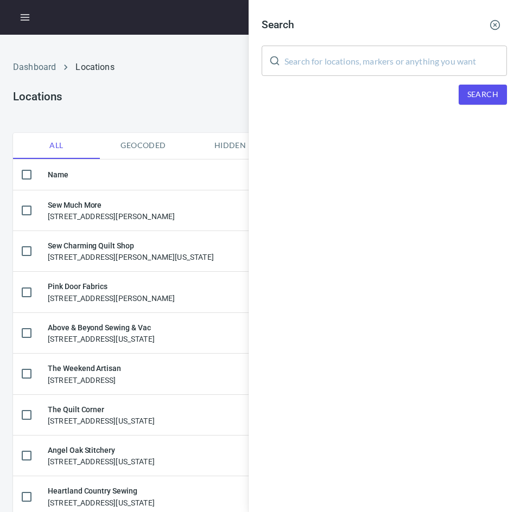
click at [353, 66] on input "text" at bounding box center [395, 61] width 223 height 30
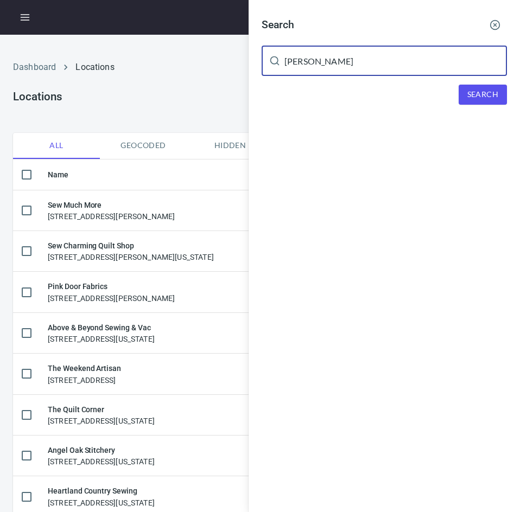
type input "[PERSON_NAME]"
click at [471, 97] on span "Search" at bounding box center [482, 95] width 31 height 14
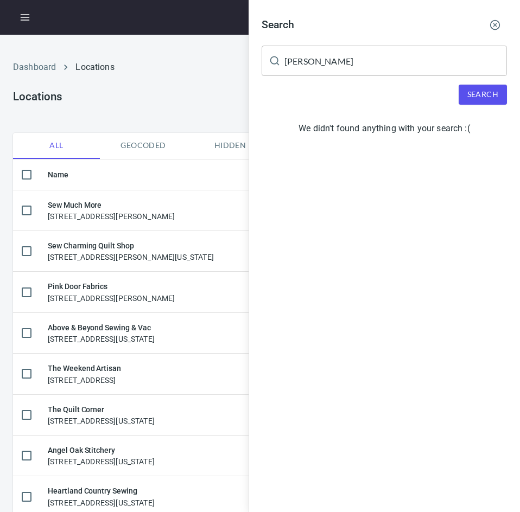
click at [494, 24] on line "button" at bounding box center [495, 25] width 3 height 3
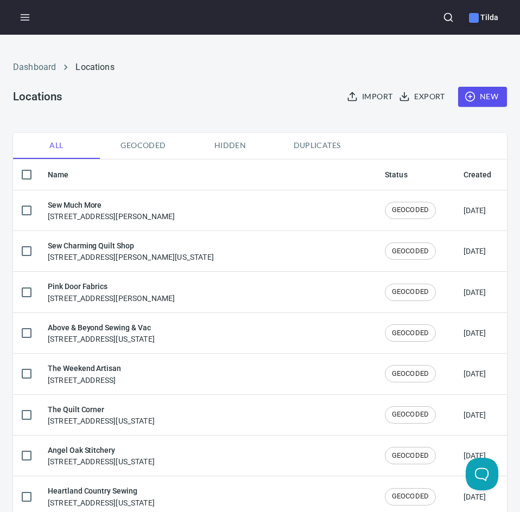
click at [26, 174] on input "checkbox" at bounding box center [26, 174] width 23 height 23
checkbox input "true"
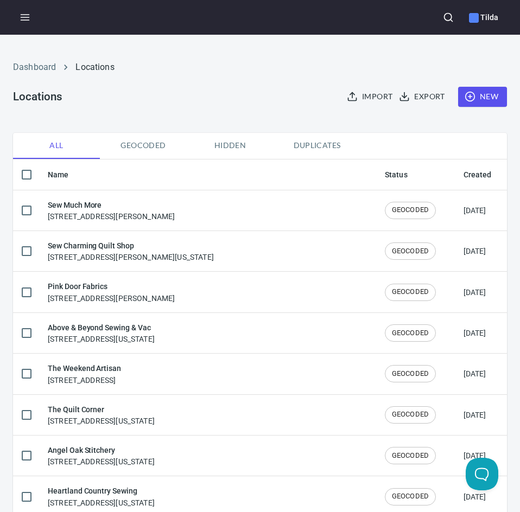
checkbox input "true"
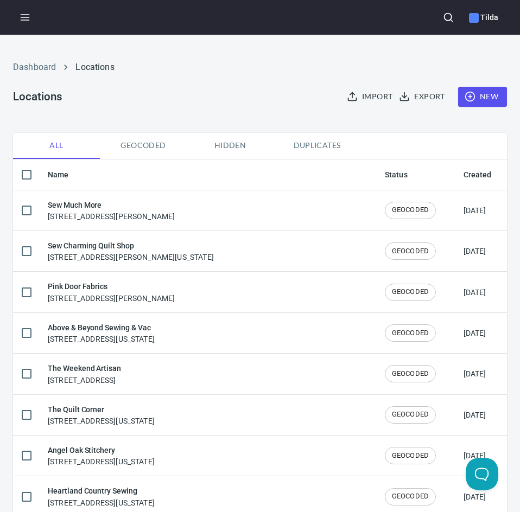
checkbox input "true"
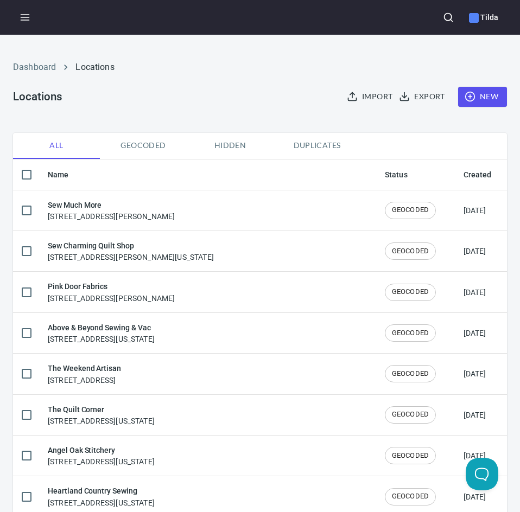
checkbox input "true"
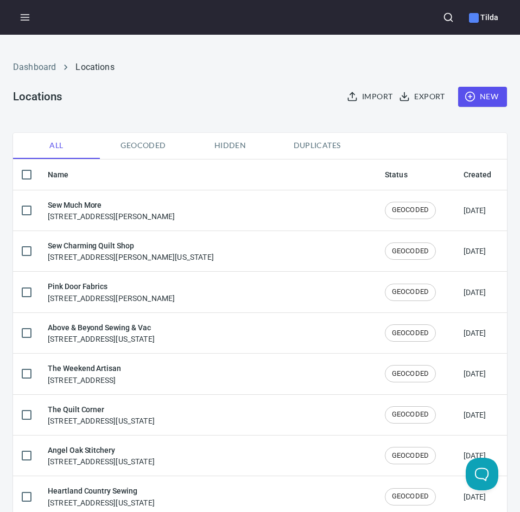
checkbox input "true"
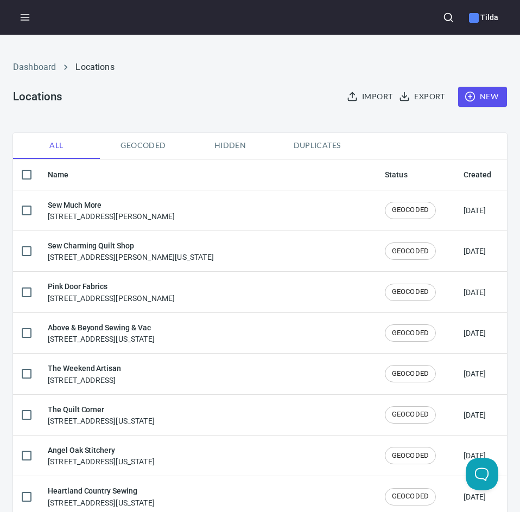
checkbox input "true"
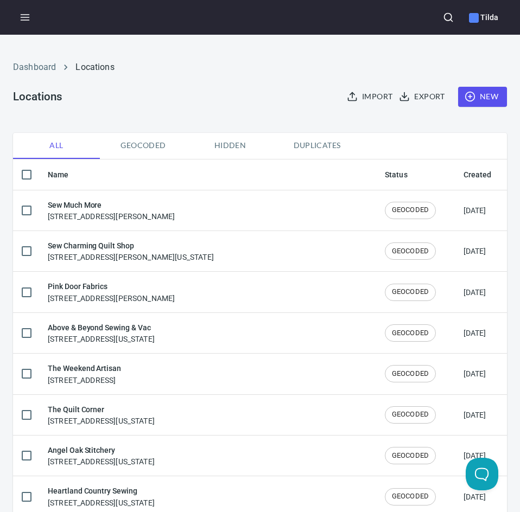
checkbox input "true"
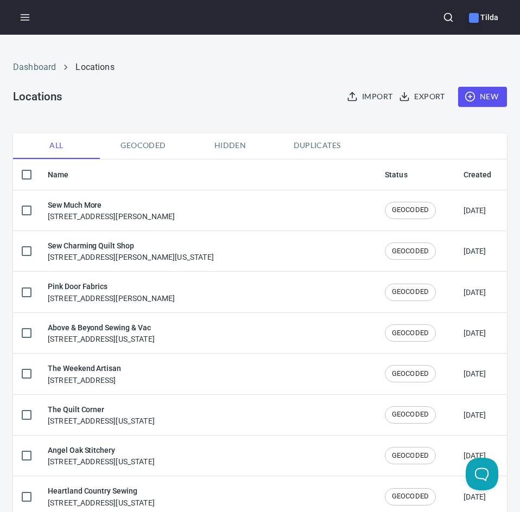
checkbox input "true"
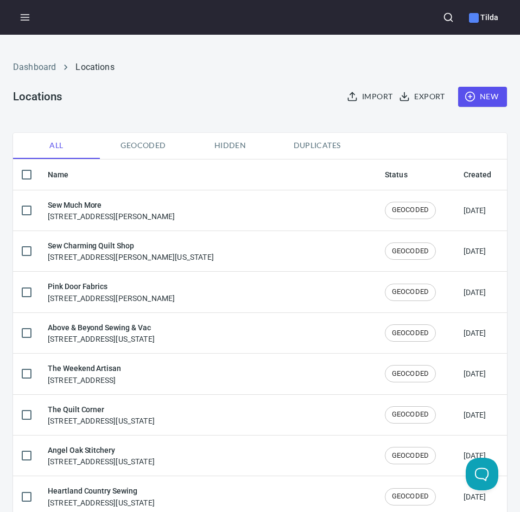
checkbox input "true"
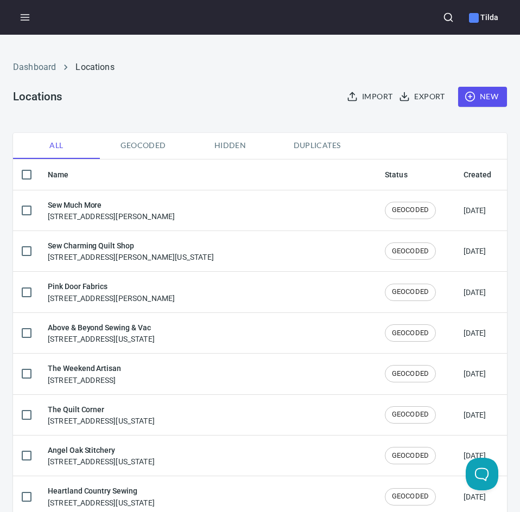
checkbox input "true"
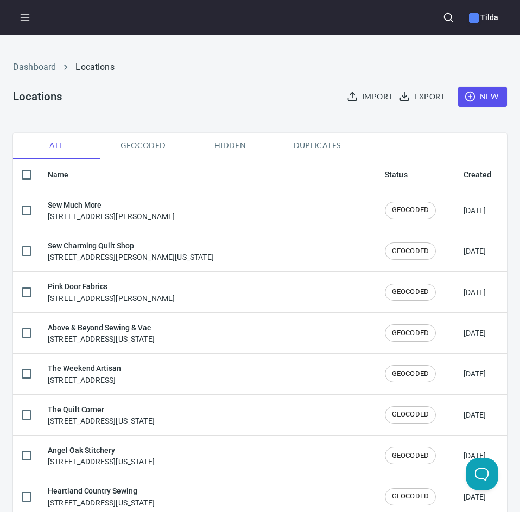
checkbox input "true"
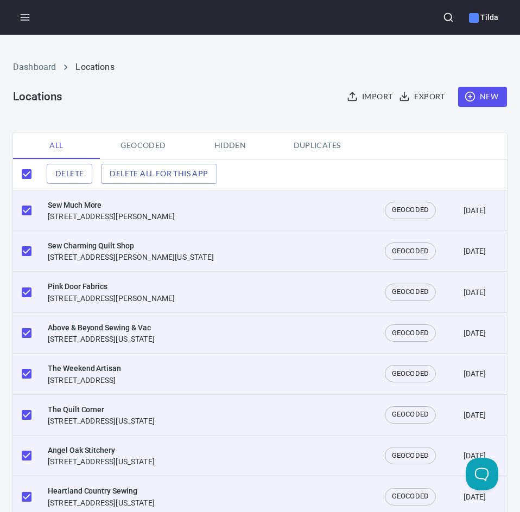
click at [26, 174] on input "checkbox" at bounding box center [26, 174] width 23 height 23
checkbox input "false"
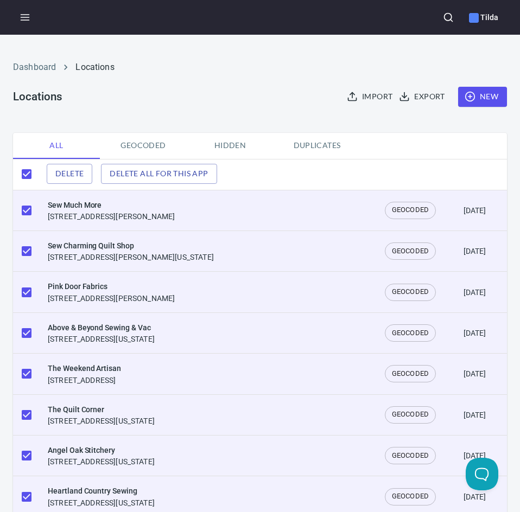
checkbox input "false"
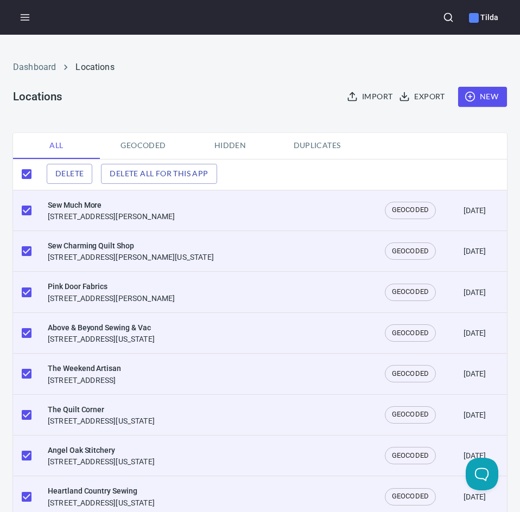
checkbox input "false"
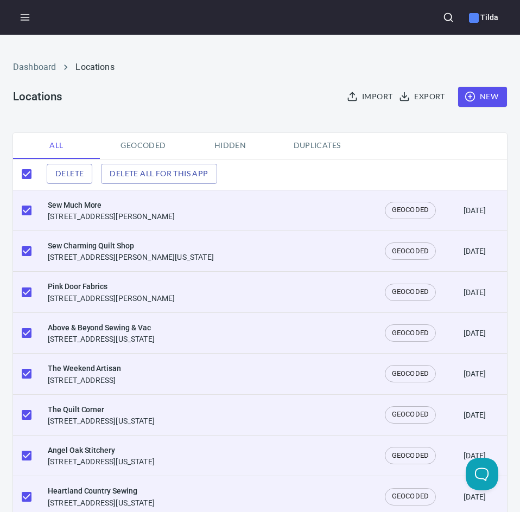
checkbox input "false"
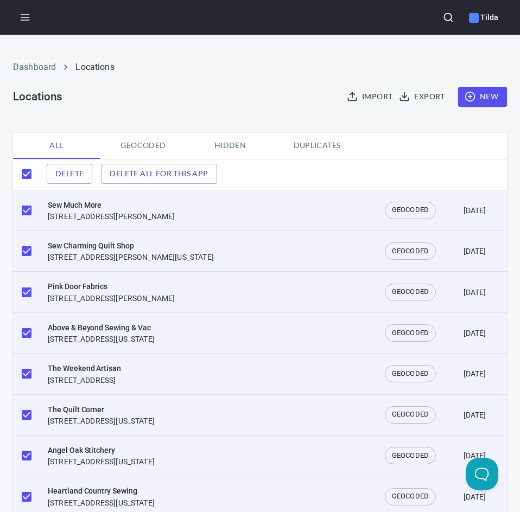
checkbox input "false"
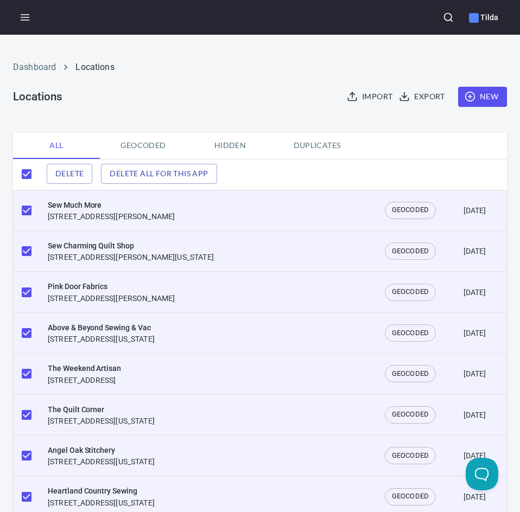
checkbox input "false"
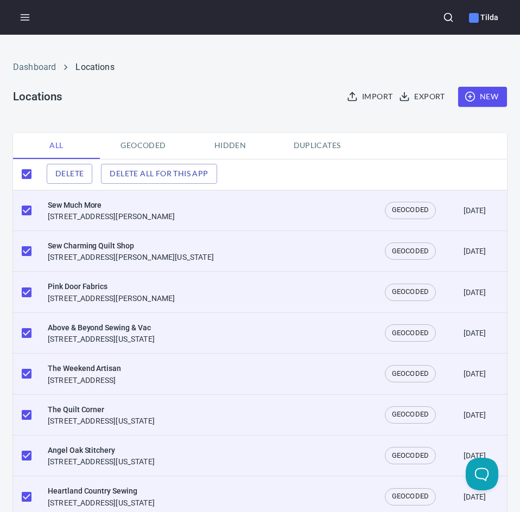
checkbox input "false"
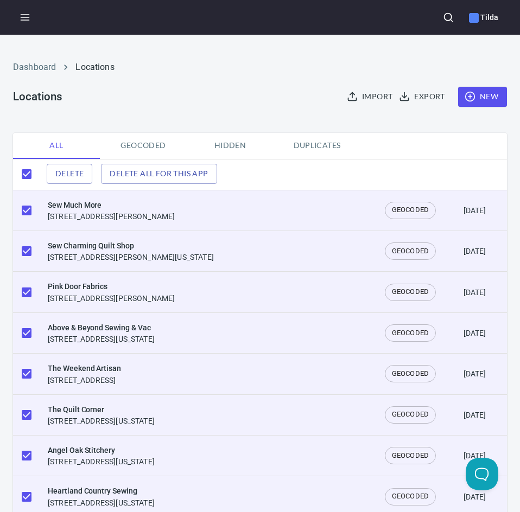
checkbox input "false"
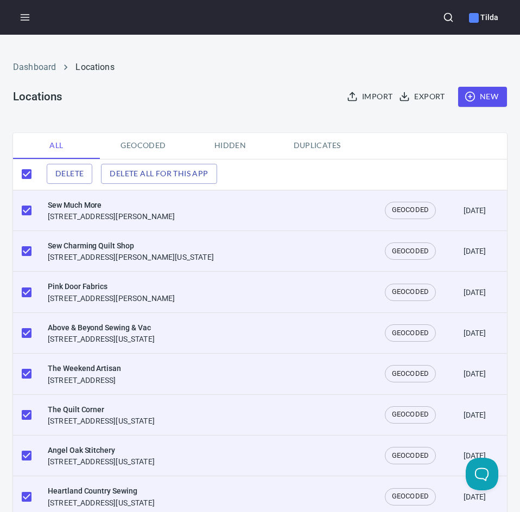
checkbox input "false"
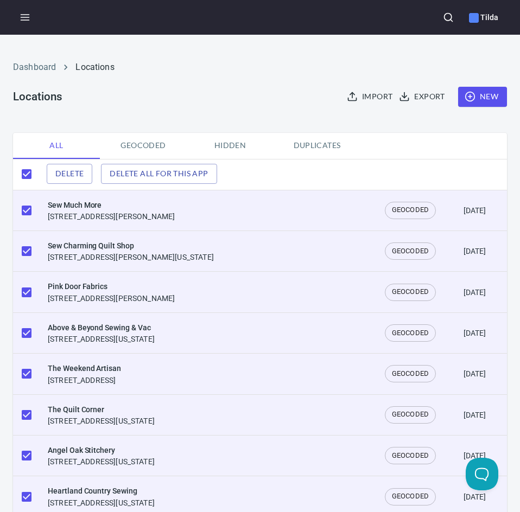
checkbox input "false"
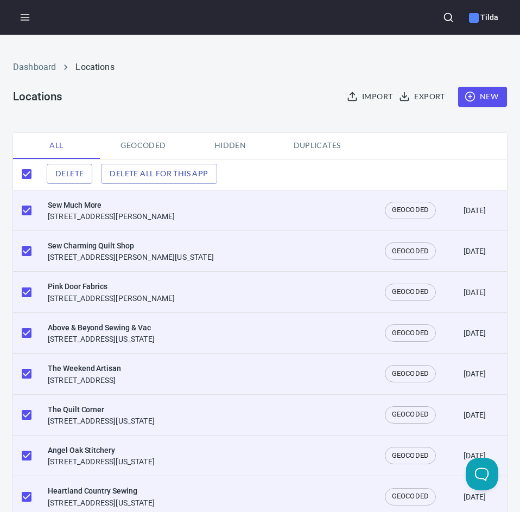
checkbox input "false"
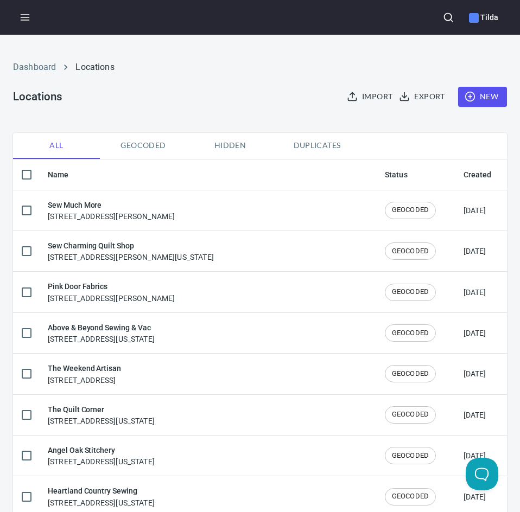
click at [59, 177] on th "Name" at bounding box center [207, 175] width 337 height 31
click at [474, 99] on span "New" at bounding box center [482, 97] width 31 height 14
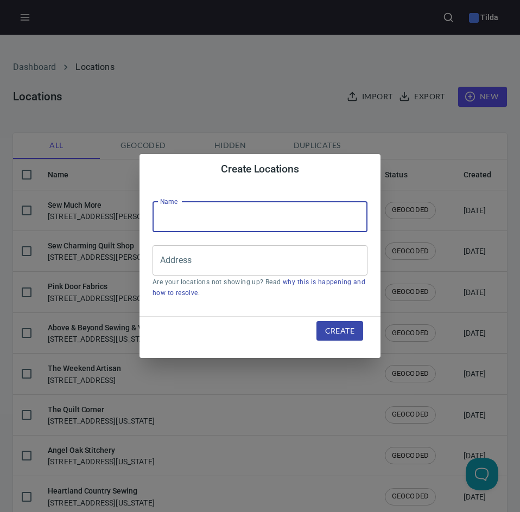
click at [261, 212] on input "text" at bounding box center [260, 217] width 215 height 30
type input "[PERSON_NAME]'s"
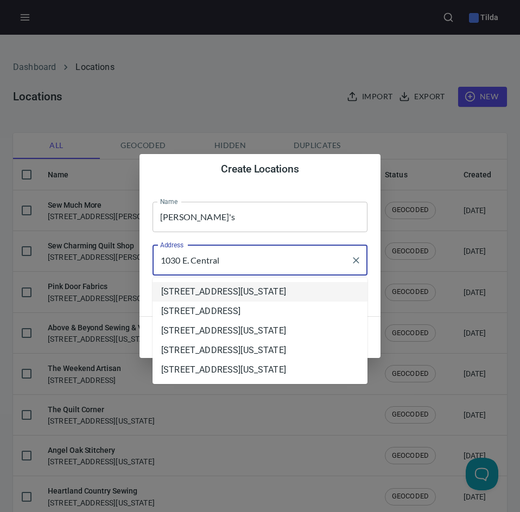
click at [268, 293] on li "[STREET_ADDRESS][US_STATE]" at bounding box center [260, 292] width 215 height 20
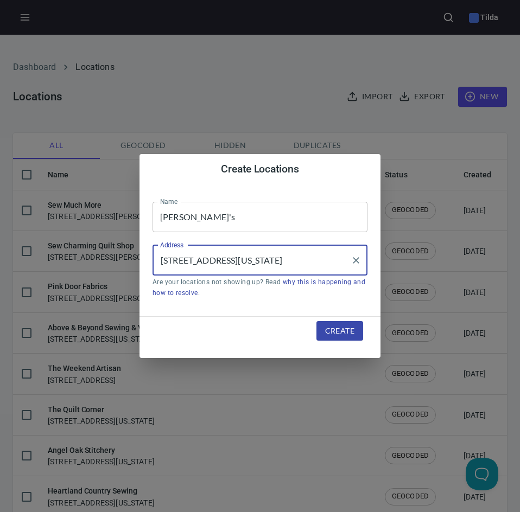
type input "[STREET_ADDRESS][US_STATE]"
click at [343, 332] on span "Create" at bounding box center [339, 332] width 29 height 14
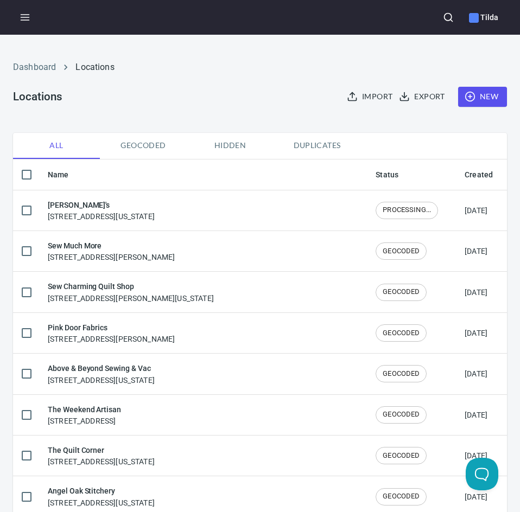
click at [434, 67] on ol "Dashboard Locations" at bounding box center [260, 67] width 494 height 13
click at [451, 14] on circle "button" at bounding box center [448, 17] width 7 height 7
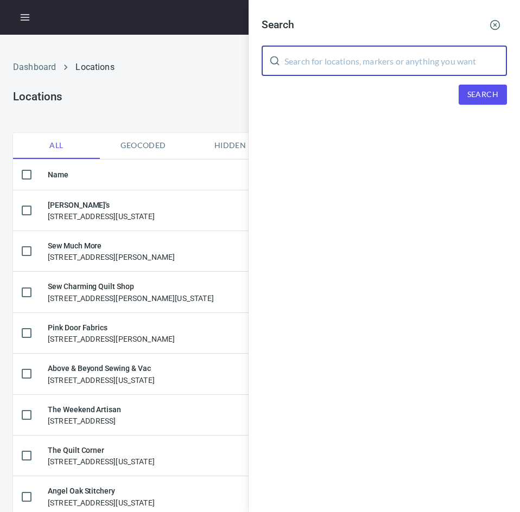
click at [377, 55] on input "text" at bounding box center [395, 61] width 223 height 30
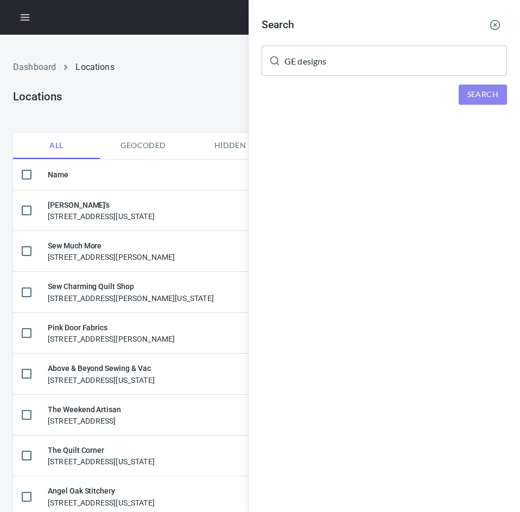
click at [480, 91] on span "Search" at bounding box center [482, 95] width 31 height 14
click at [357, 62] on input "GE designs" at bounding box center [395, 61] width 223 height 30
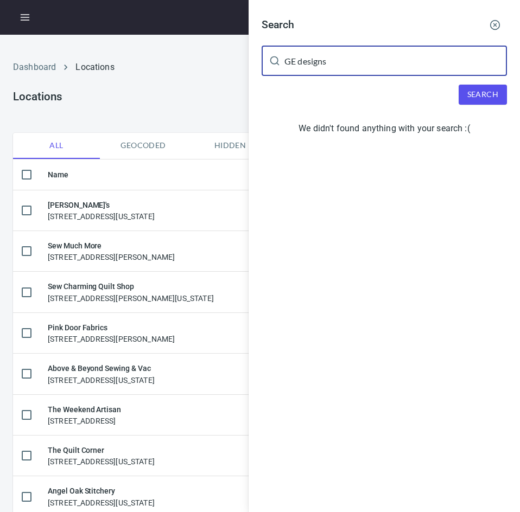
click at [357, 62] on input "GE designs" at bounding box center [395, 61] width 223 height 30
type input "55318"
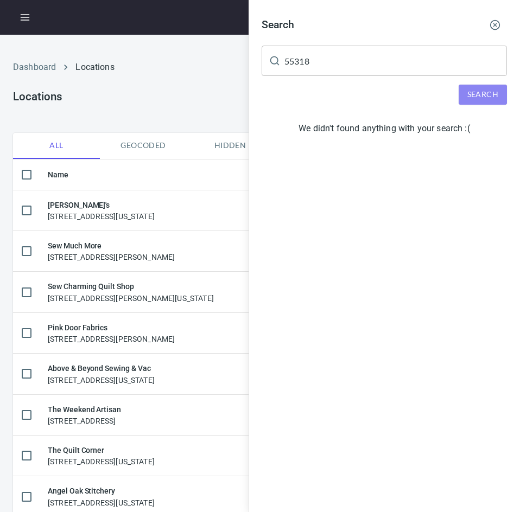
click at [498, 93] on button "Search" at bounding box center [483, 95] width 48 height 20
click at [227, 93] on div at bounding box center [260, 256] width 520 height 512
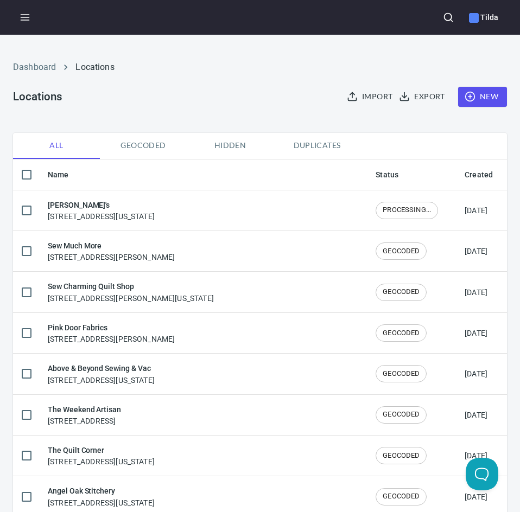
click at [481, 94] on span "New" at bounding box center [482, 97] width 31 height 14
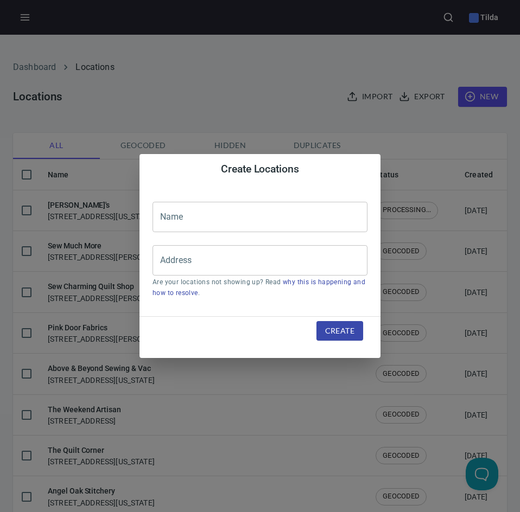
click at [204, 227] on input "text" at bounding box center [260, 217] width 215 height 30
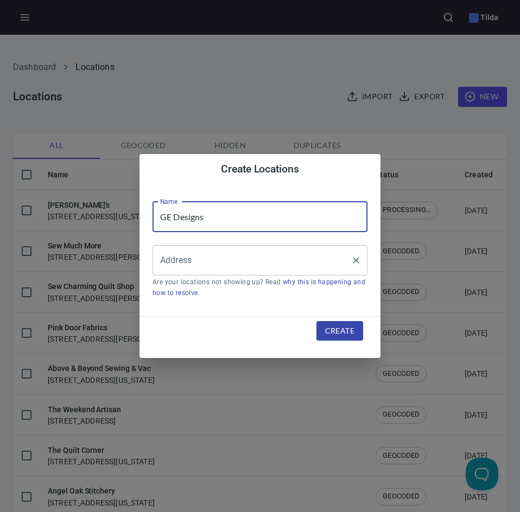
type input "GE Designs"
click at [228, 263] on input "Address" at bounding box center [251, 260] width 189 height 21
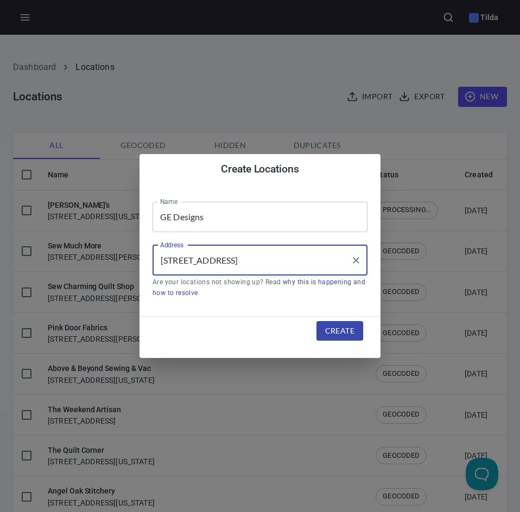
type input "[STREET_ADDRESS]"
click at [345, 327] on span "Create" at bounding box center [339, 332] width 29 height 14
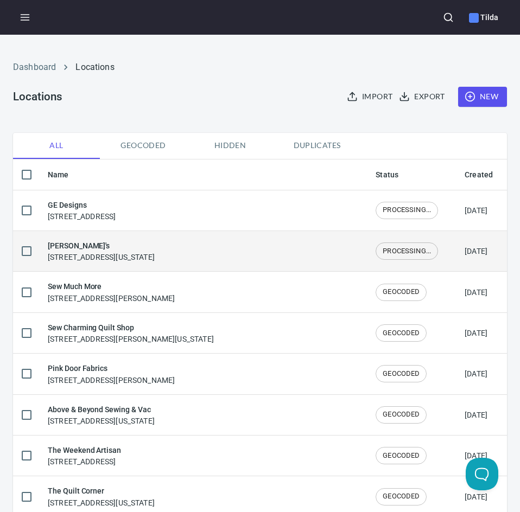
click at [302, 259] on div "[PERSON_NAME]'s [STREET_ADDRESS][US_STATE]" at bounding box center [203, 251] width 310 height 23
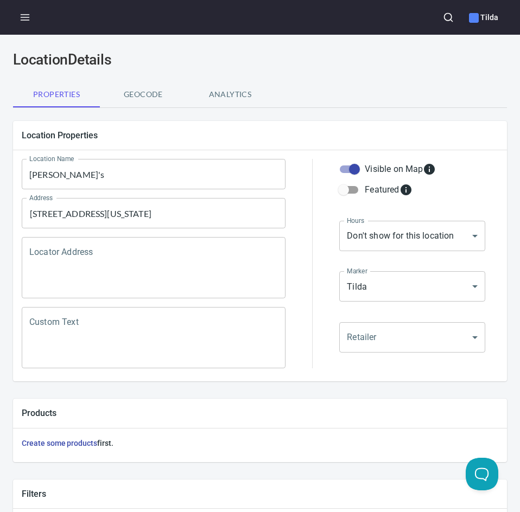
scroll to position [308, 0]
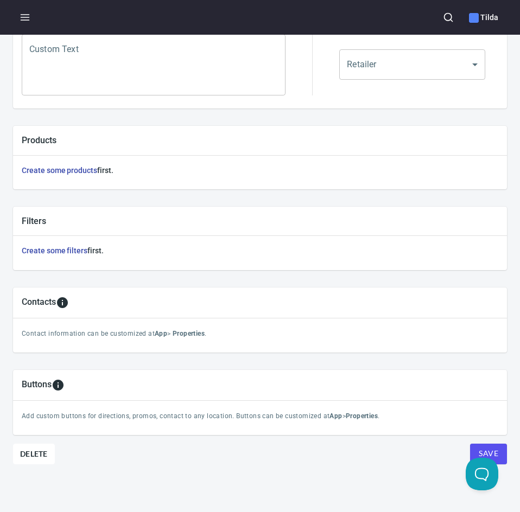
click at [479, 447] on span "Save" at bounding box center [489, 454] width 20 height 14
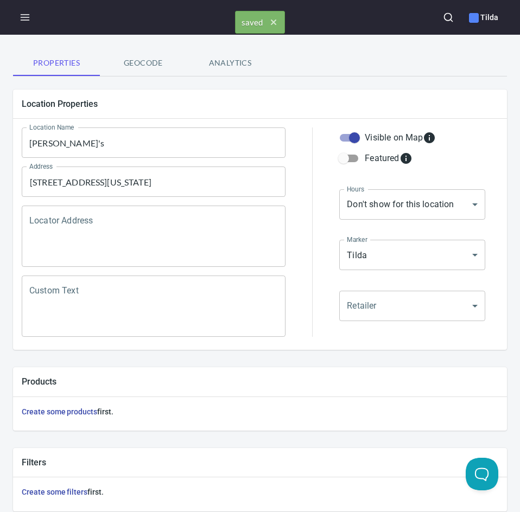
scroll to position [0, 0]
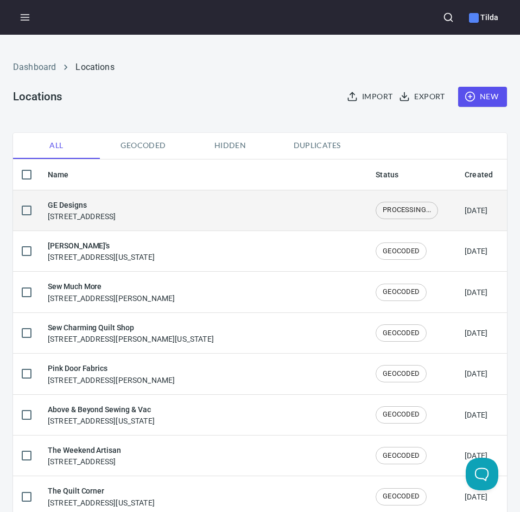
click at [270, 218] on div "GE Designs [STREET_ADDRESS]" at bounding box center [203, 210] width 310 height 23
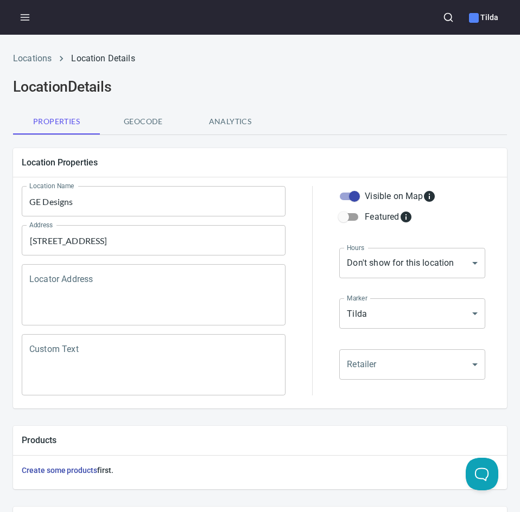
click at [187, 293] on textarea "Locator Address" at bounding box center [153, 295] width 249 height 41
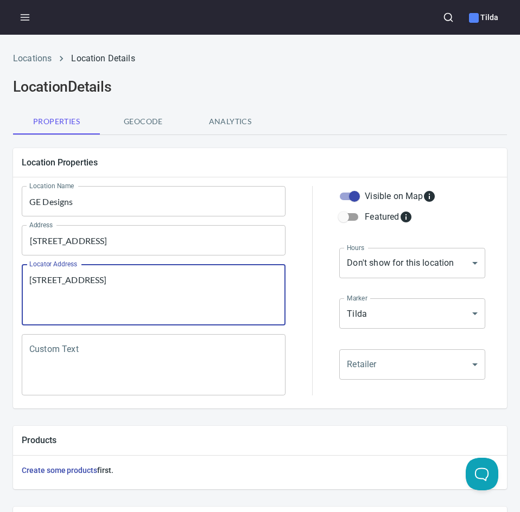
scroll to position [308, 0]
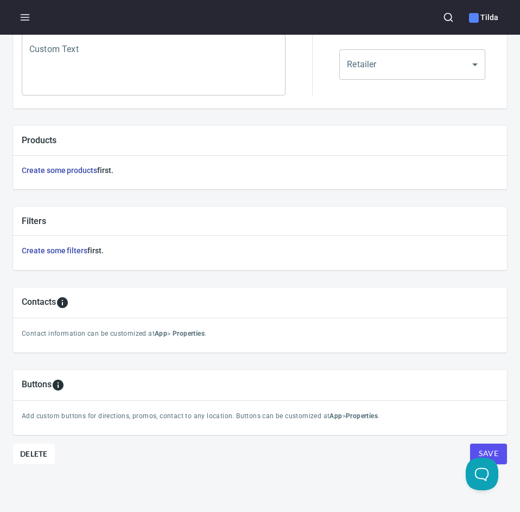
type textarea "[STREET_ADDRESS]"
click at [477, 444] on button "Save" at bounding box center [488, 454] width 37 height 21
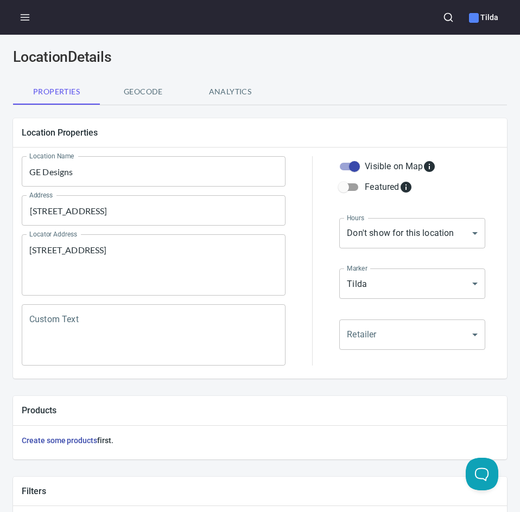
scroll to position [0, 0]
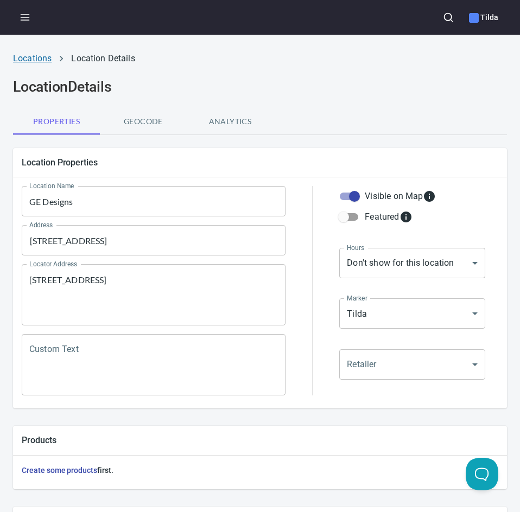
click at [33, 58] on link "Locations" at bounding box center [32, 58] width 39 height 10
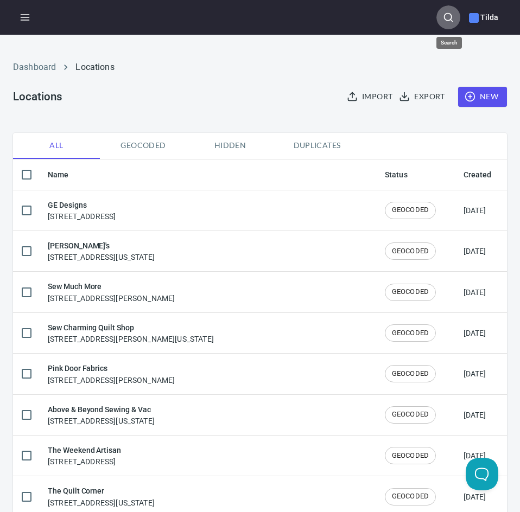
click at [452, 16] on icon "button" at bounding box center [448, 17] width 11 height 11
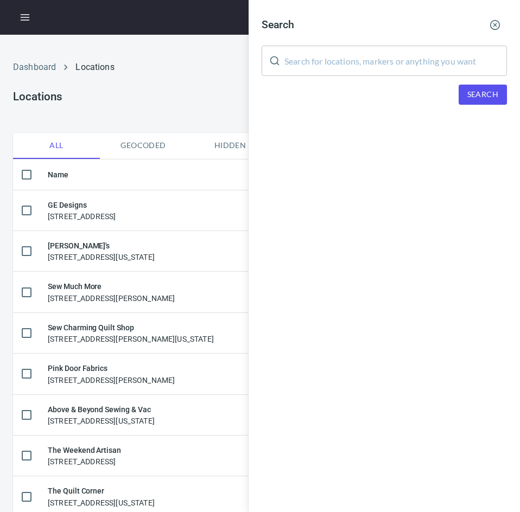
click at [366, 59] on input "text" at bounding box center [395, 61] width 223 height 30
click at [480, 99] on span "Search" at bounding box center [482, 95] width 31 height 14
click at [334, 64] on input "inspired to sew" at bounding box center [395, 61] width 223 height 30
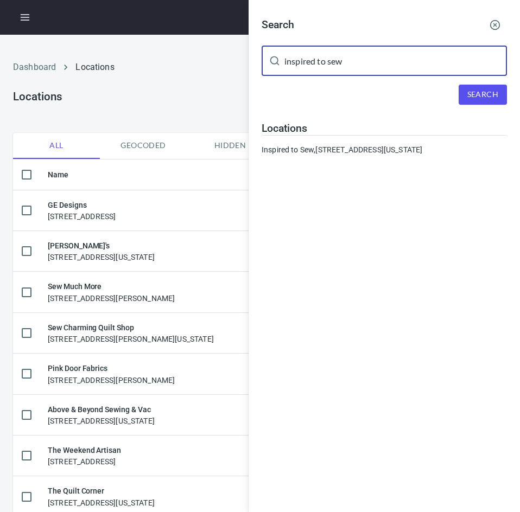
click at [334, 64] on input "inspired to sew" at bounding box center [395, 61] width 223 height 30
type input "[US_STATE] star"
click at [480, 96] on span "Search" at bounding box center [482, 95] width 31 height 14
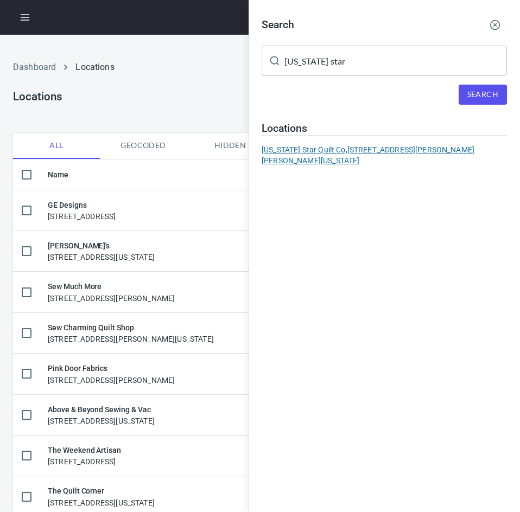
click at [301, 150] on div "[US_STATE] Star Quilt Co, [STREET_ADDRESS][PERSON_NAME][PERSON_NAME][US_STATE]" at bounding box center [384, 155] width 245 height 22
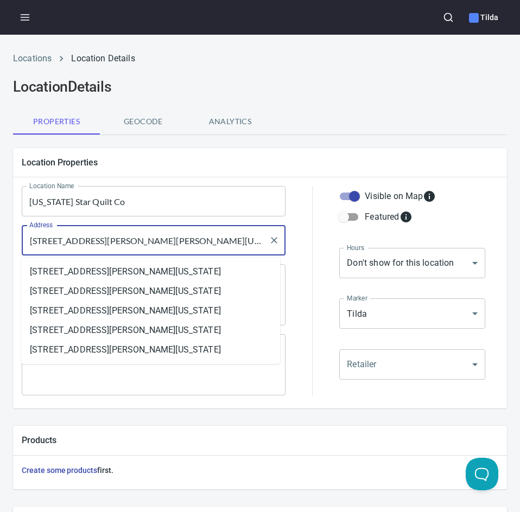
drag, startPoint x: 30, startPoint y: 243, endPoint x: 270, endPoint y: 261, distance: 241.1
click at [270, 261] on body "Tilda Locations Location Details Location Details Properties Geocode Analytics …" at bounding box center [260, 256] width 520 height 512
click at [54, 246] on input "[STREET_ADDRESS][PERSON_NAME]" at bounding box center [146, 240] width 238 height 21
click at [169, 243] on input "[STREET_ADDRESS][PERSON_NAME]" at bounding box center [146, 240] width 238 height 21
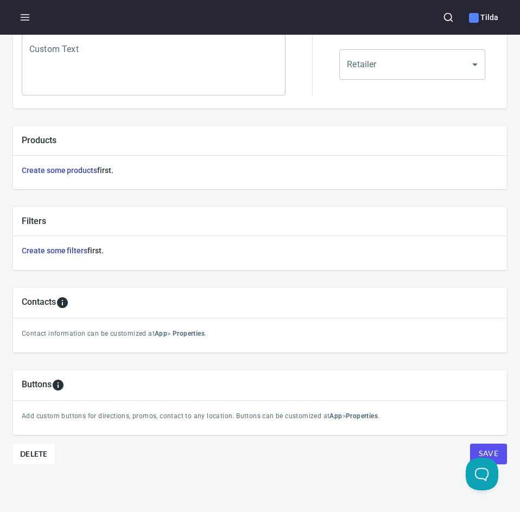
scroll to position [308, 0]
type input "[STREET_ADDRESS][PERSON_NAME][PERSON_NAME]"
click at [481, 447] on span "Save" at bounding box center [489, 454] width 20 height 14
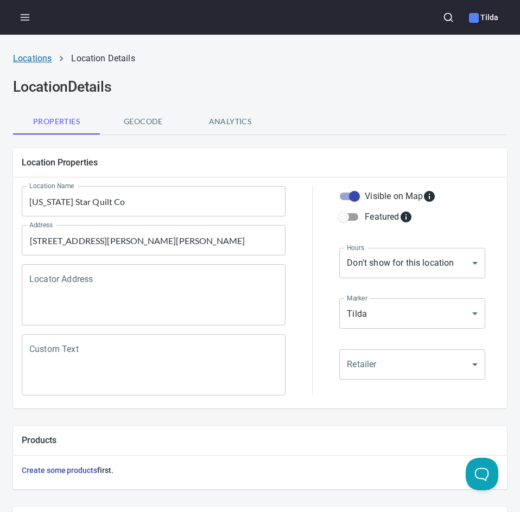
click at [39, 53] on link "Locations" at bounding box center [32, 58] width 39 height 10
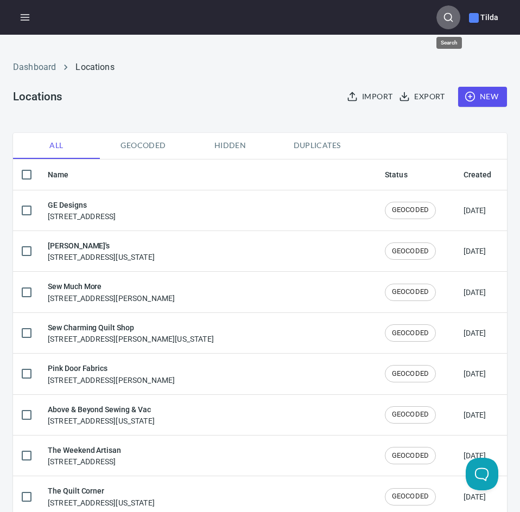
click at [457, 17] on button "button" at bounding box center [448, 17] width 24 height 24
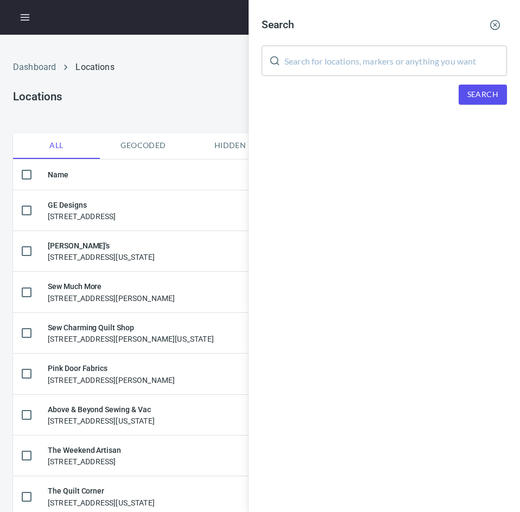
click at [408, 64] on input "text" at bounding box center [395, 61] width 223 height 30
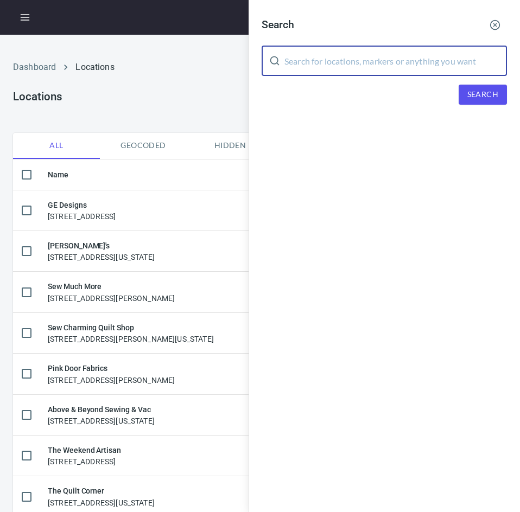
click at [318, 56] on input "text" at bounding box center [395, 61] width 223 height 30
type input "stitch by stitch"
click at [486, 96] on span "Search" at bounding box center [482, 95] width 31 height 14
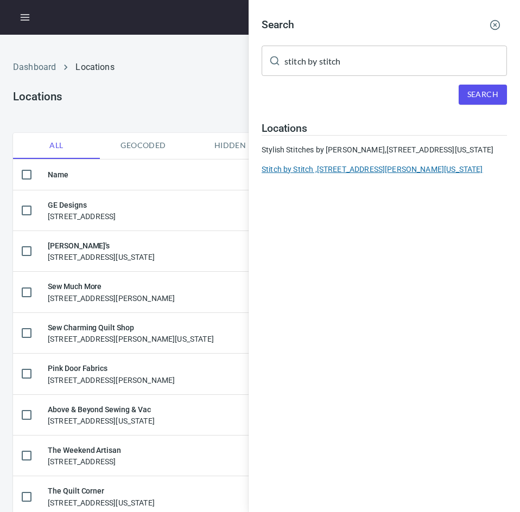
click at [297, 175] on div "Stitch by Stitch , [STREET_ADDRESS][PERSON_NAME][US_STATE]" at bounding box center [384, 169] width 245 height 11
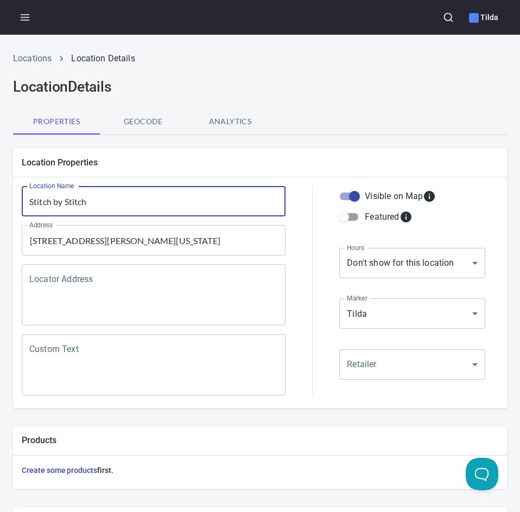
click at [110, 202] on input "Stitch by Stitch" at bounding box center [154, 201] width 264 height 30
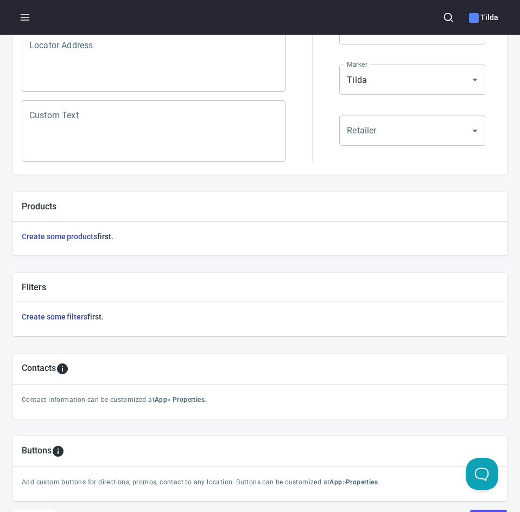
scroll to position [308, 0]
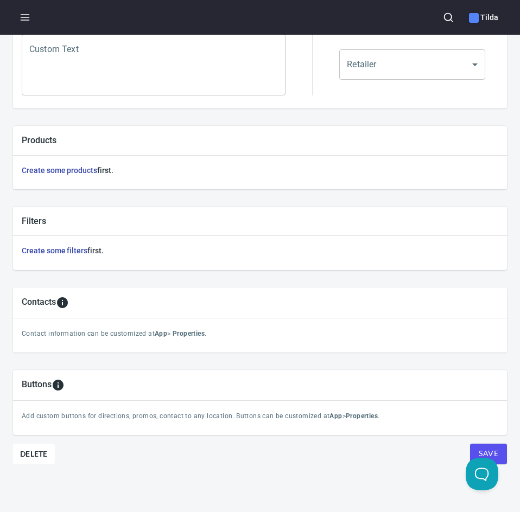
type input "Stitch by Stitch Fabric Boutique"
click at [479, 447] on span "Save" at bounding box center [489, 454] width 20 height 14
click at [481, 447] on span "Save" at bounding box center [489, 454] width 20 height 14
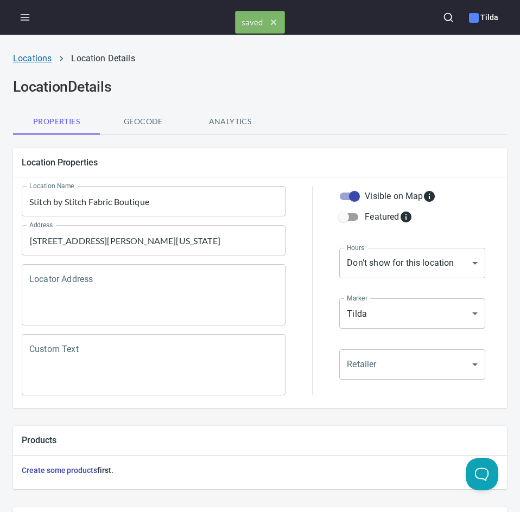
click at [42, 58] on link "Locations" at bounding box center [32, 58] width 39 height 10
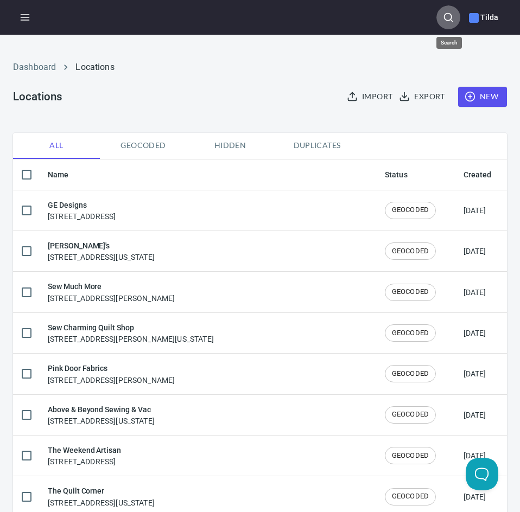
click at [448, 20] on icon "button" at bounding box center [448, 17] width 11 height 11
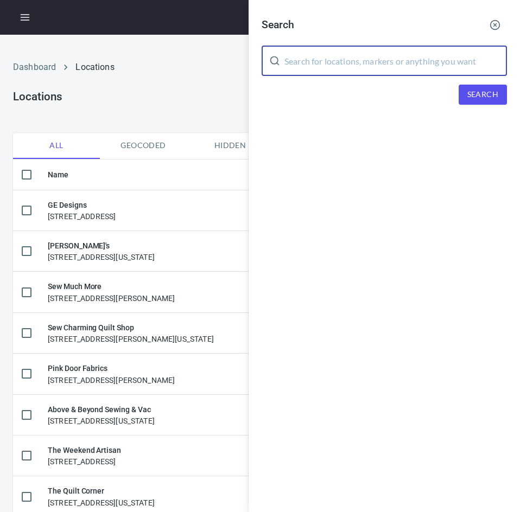
click at [401, 62] on input "text" at bounding box center [395, 61] width 223 height 30
click at [471, 93] on span "Search" at bounding box center [482, 95] width 31 height 14
click at [371, 70] on input "the stitchin post" at bounding box center [395, 61] width 223 height 30
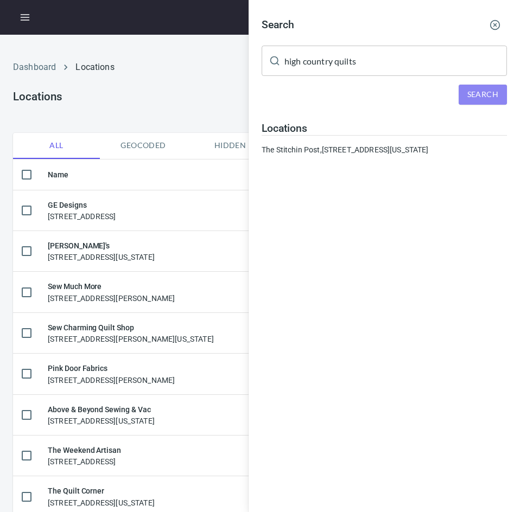
click at [468, 91] on span "Search" at bounding box center [482, 95] width 31 height 14
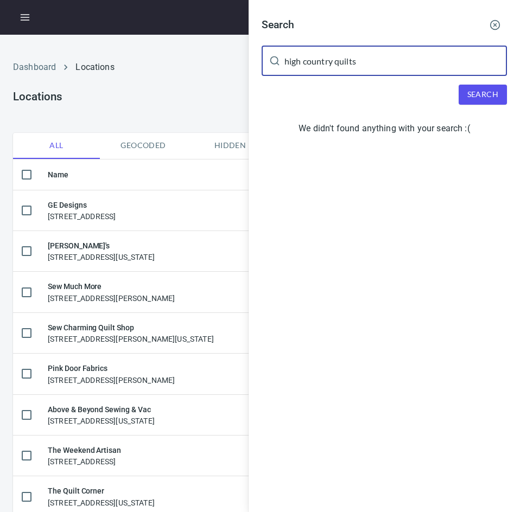
click at [396, 52] on input "high country quilts" at bounding box center [395, 61] width 223 height 30
type input "h"
type input "[US_STATE][GEOGRAPHIC_DATA]"
click at [473, 107] on div "Search [US_STATE] springs ​ Search We didn't found anything with your search :(" at bounding box center [384, 78] width 271 height 157
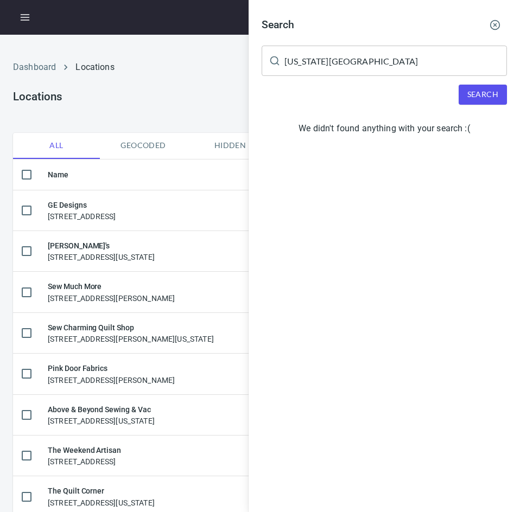
click at [486, 92] on span "Search" at bounding box center [482, 95] width 31 height 14
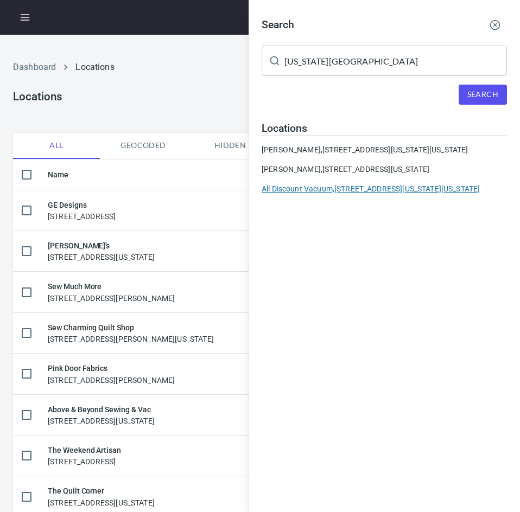
click at [313, 194] on div "All Discount Vacuum, [STREET_ADDRESS][US_STATE][US_STATE]" at bounding box center [384, 188] width 245 height 11
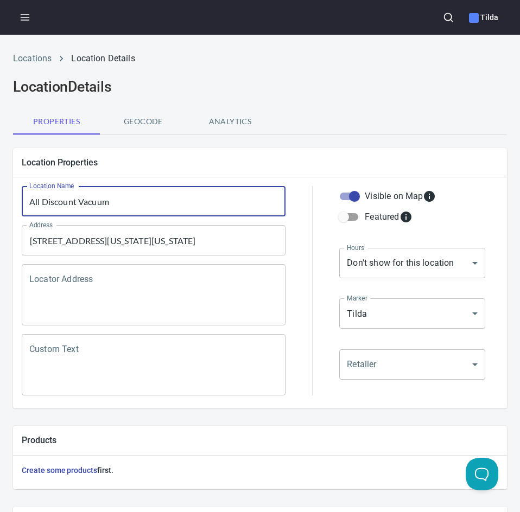
click at [155, 203] on input "All Discount Vacuum" at bounding box center [154, 201] width 264 height 30
type input "High Country Quilts"
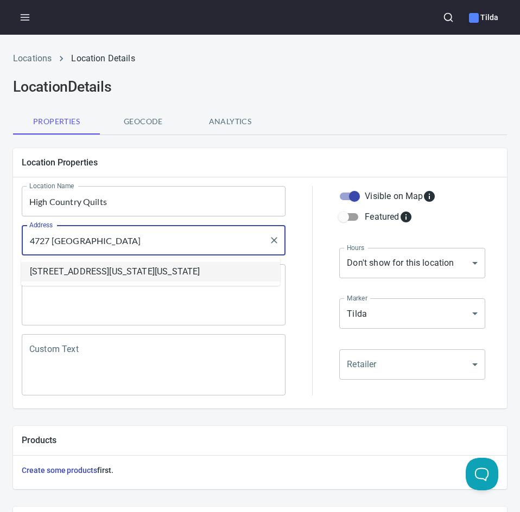
click at [168, 276] on li "[STREET_ADDRESS][US_STATE][US_STATE]" at bounding box center [150, 272] width 259 height 20
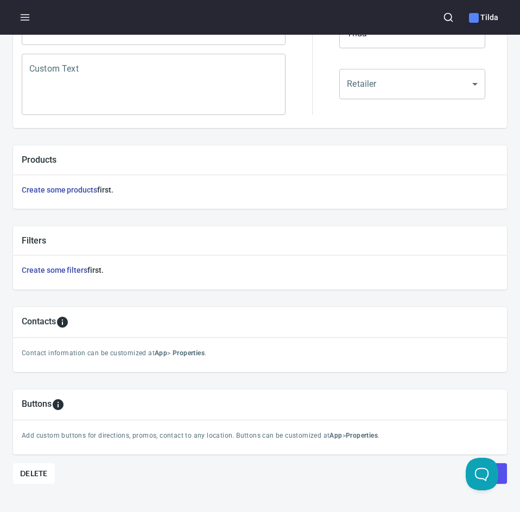
scroll to position [308, 0]
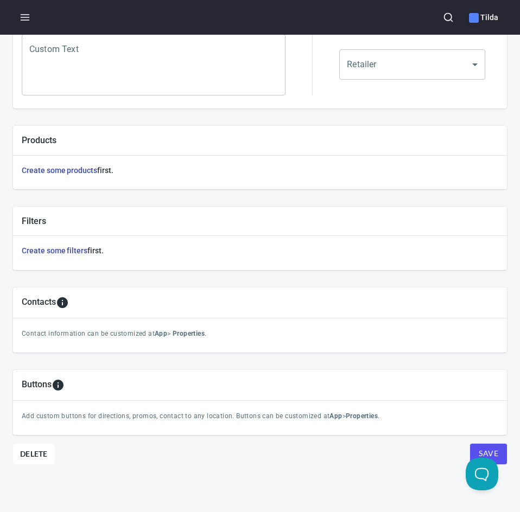
type input "[STREET_ADDRESS][US_STATE][US_STATE]"
click at [484, 448] on span "Save" at bounding box center [489, 454] width 20 height 14
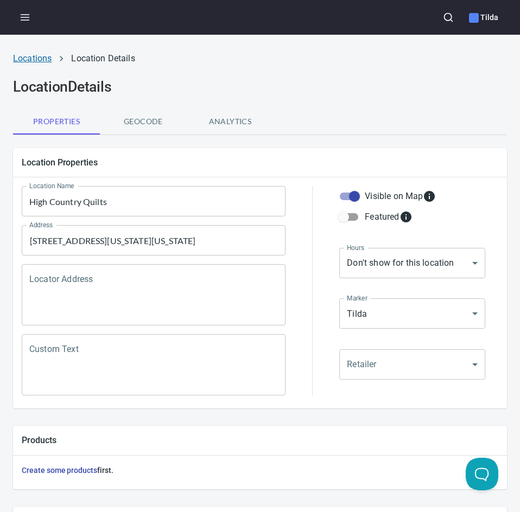
click at [39, 55] on link "Locations" at bounding box center [32, 58] width 39 height 10
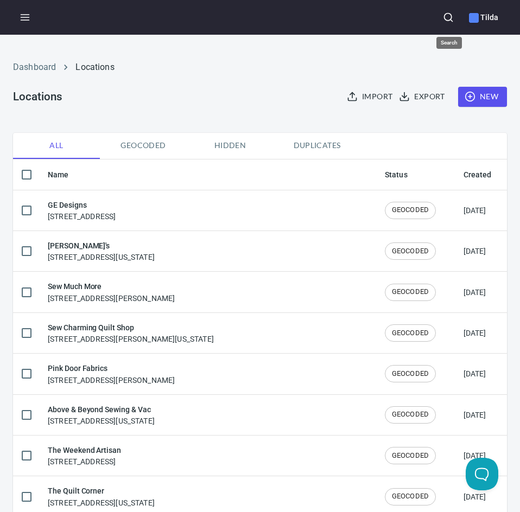
click at [449, 24] on button "button" at bounding box center [448, 17] width 24 height 24
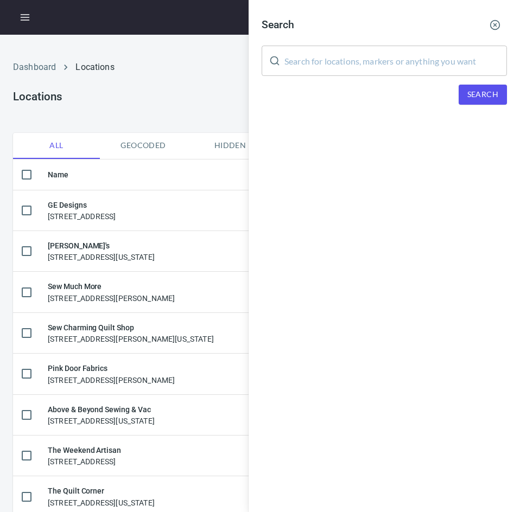
click at [427, 49] on input "text" at bounding box center [395, 61] width 223 height 30
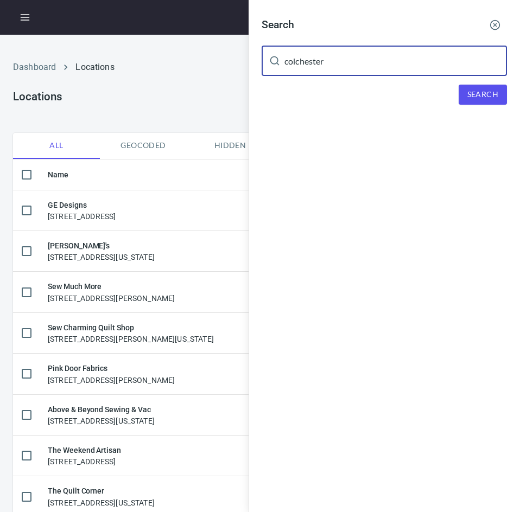
click at [491, 95] on span "Search" at bounding box center [482, 95] width 31 height 14
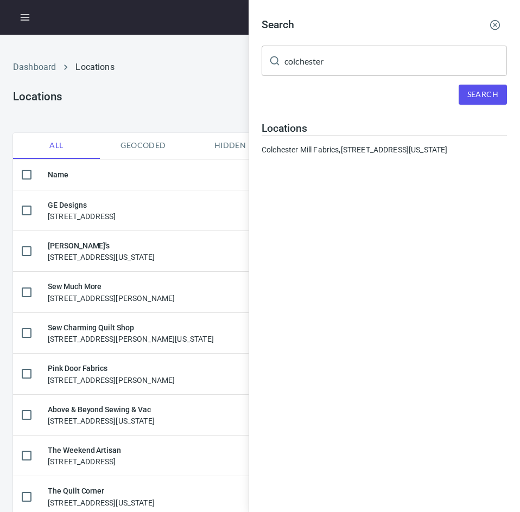
click at [319, 57] on input "colchester" at bounding box center [395, 61] width 223 height 30
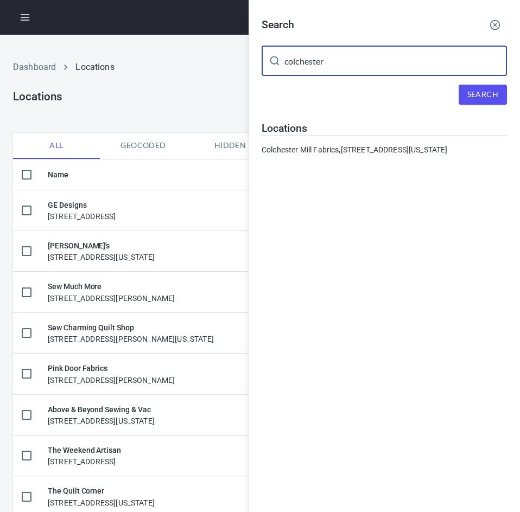
click at [319, 57] on input "colchester" at bounding box center [395, 61] width 223 height 30
type input "[PERSON_NAME]"
click at [474, 95] on span "Search" at bounding box center [482, 95] width 31 height 14
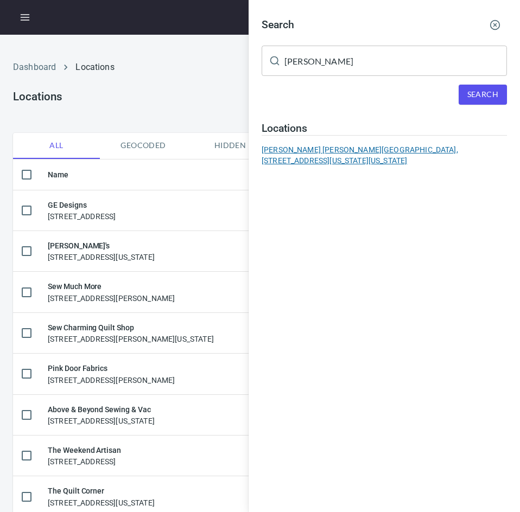
click at [367, 157] on div "[PERSON_NAME] [PERSON_NAME][GEOGRAPHIC_DATA][STREET_ADDRESS][US_STATE][US_STATE…" at bounding box center [384, 155] width 245 height 22
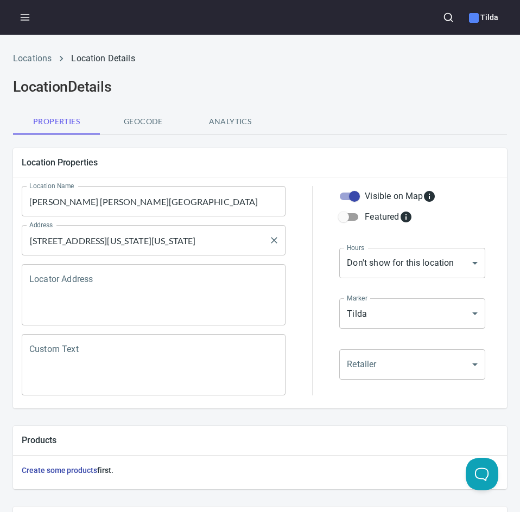
click at [129, 245] on input "[STREET_ADDRESS][US_STATE][US_STATE]" at bounding box center [146, 240] width 238 height 21
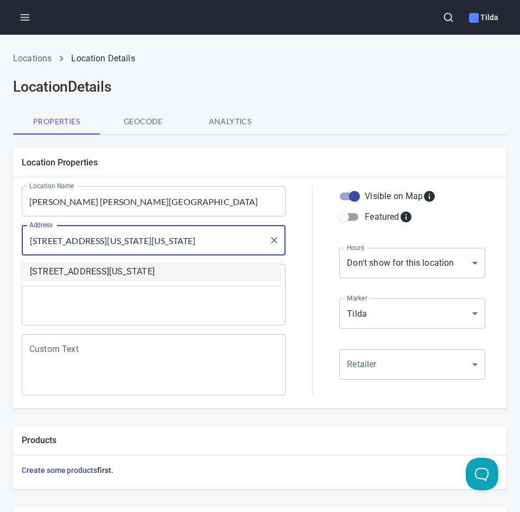
click at [128, 280] on li "[STREET_ADDRESS][US_STATE]" at bounding box center [150, 272] width 259 height 20
type input "[STREET_ADDRESS][US_STATE]"
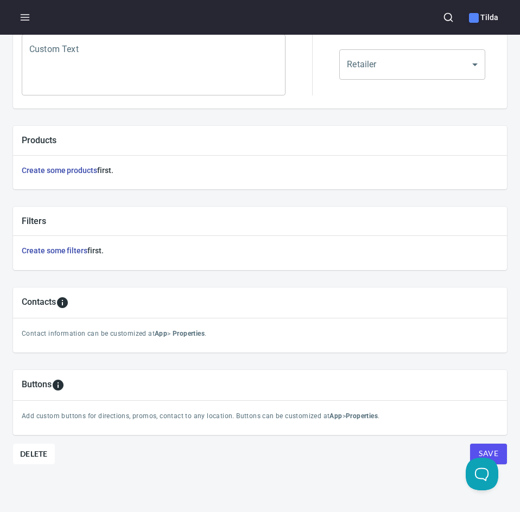
scroll to position [308, 0]
click at [480, 452] on span "Save" at bounding box center [489, 454] width 20 height 14
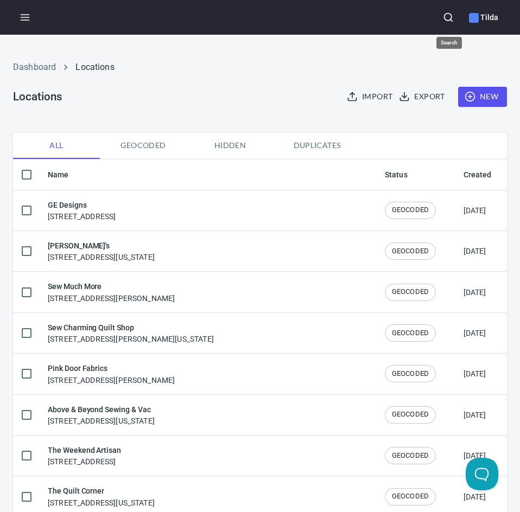
click at [448, 15] on icon "button" at bounding box center [448, 17] width 11 height 11
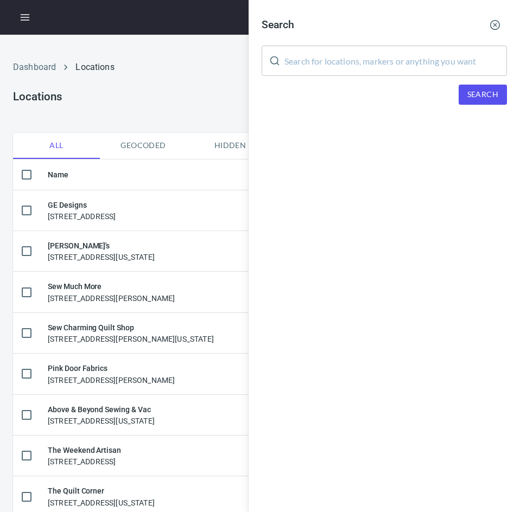
click at [402, 56] on input "text" at bounding box center [395, 61] width 223 height 30
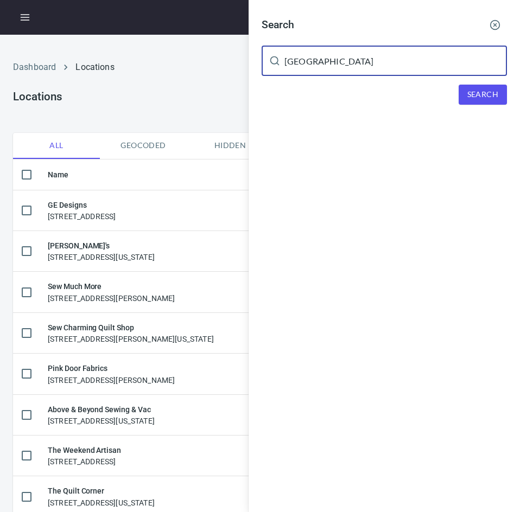
type input "[GEOGRAPHIC_DATA]"
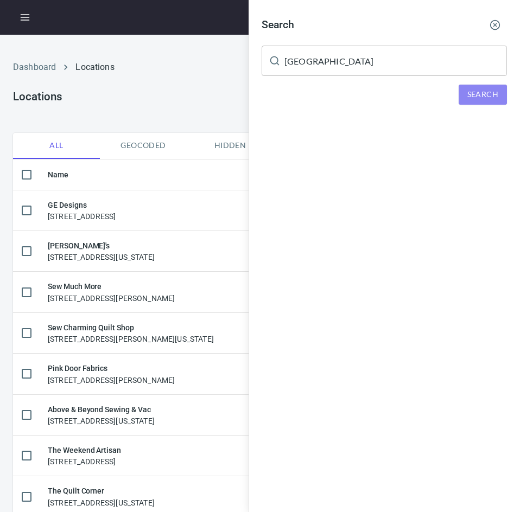
click at [483, 93] on span "Search" at bounding box center [482, 95] width 31 height 14
